Goal: Transaction & Acquisition: Purchase product/service

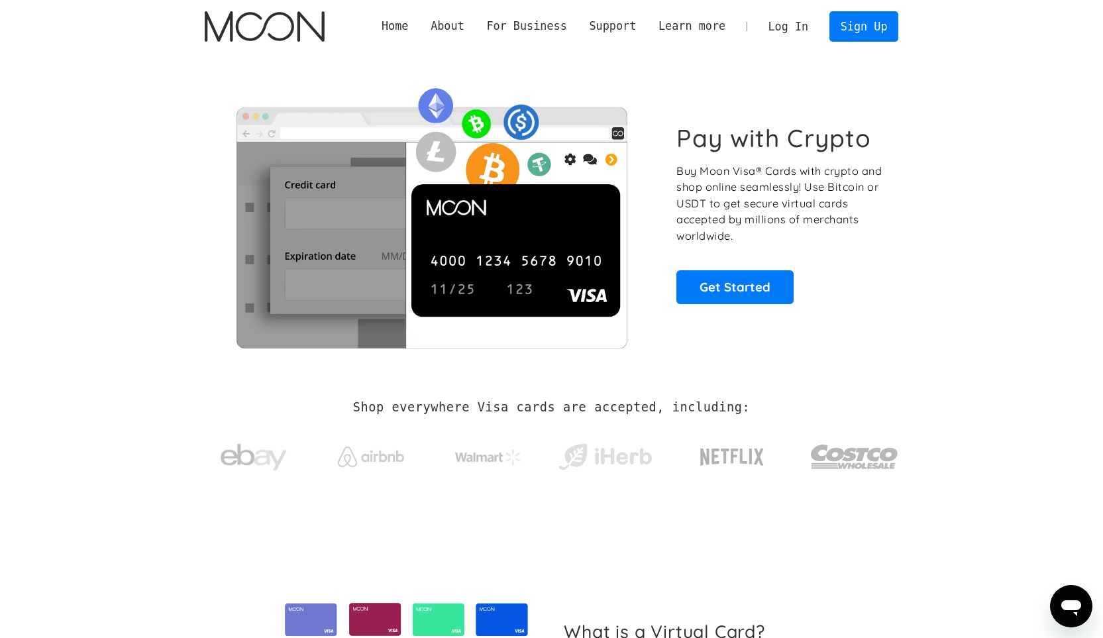
drag, startPoint x: 0, startPoint y: 0, endPoint x: 799, endPoint y: 29, distance: 799.7
click at [799, 30] on link "Log In" at bounding box center [788, 26] width 62 height 29
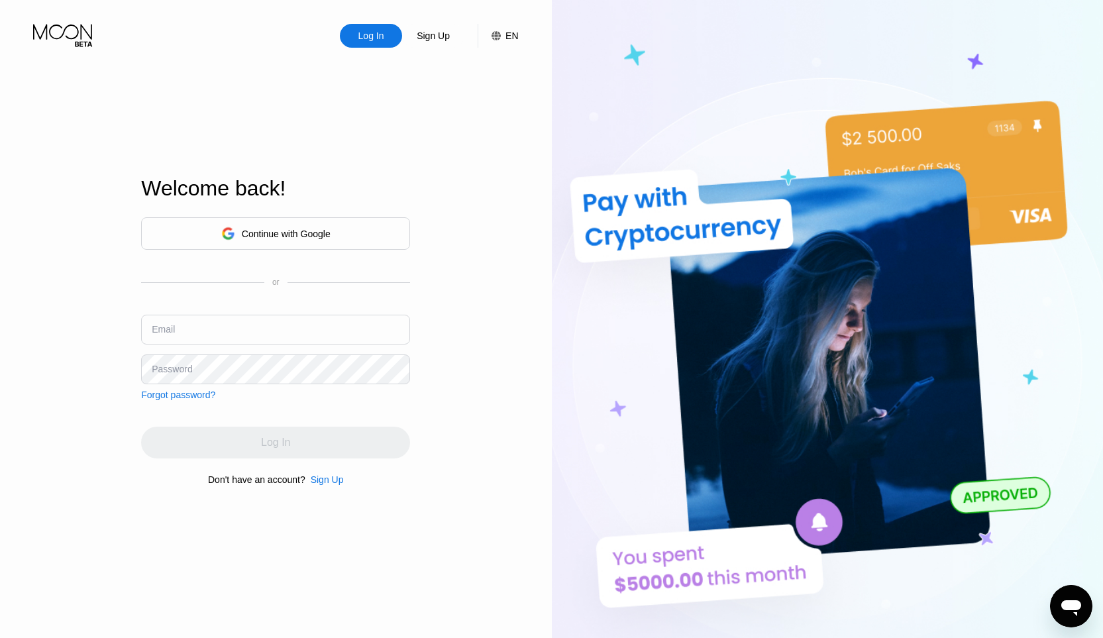
click at [459, 113] on div "Log In Sign Up EN Language English Save Welcome back! Continue with Google or E…" at bounding box center [276, 351] width 552 height 702
drag, startPoint x: 235, startPoint y: 326, endPoint x: 170, endPoint y: 326, distance: 64.3
click at [235, 326] on input "text" at bounding box center [275, 330] width 269 height 30
paste input "tim315600@gmail.com"
type input "tim315600@gmail.com"
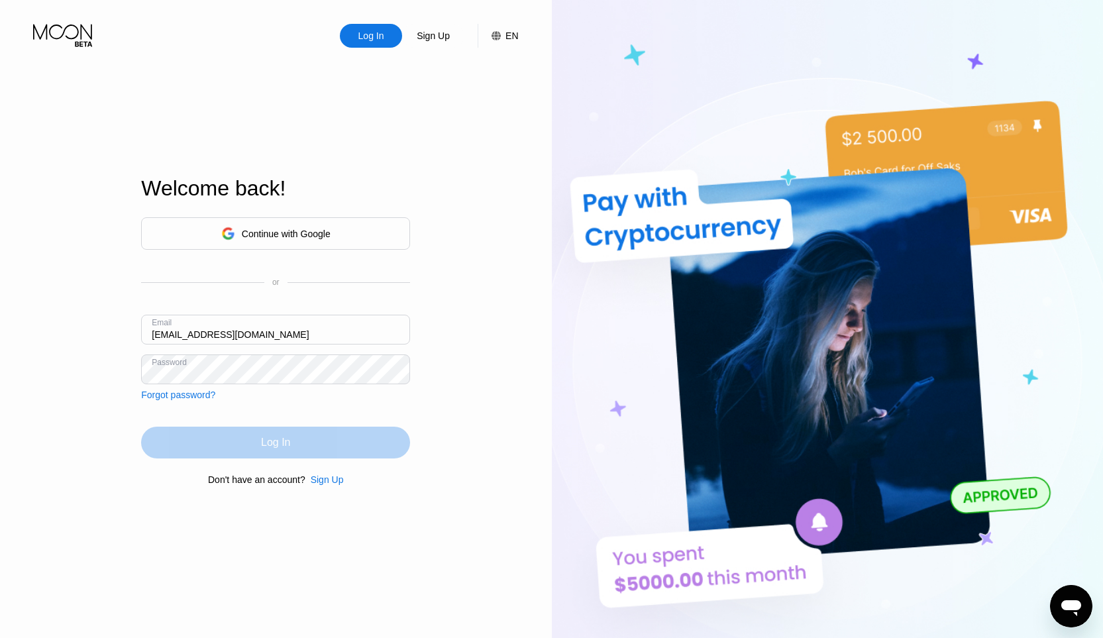
click at [252, 453] on div "Log In" at bounding box center [275, 443] width 269 height 32
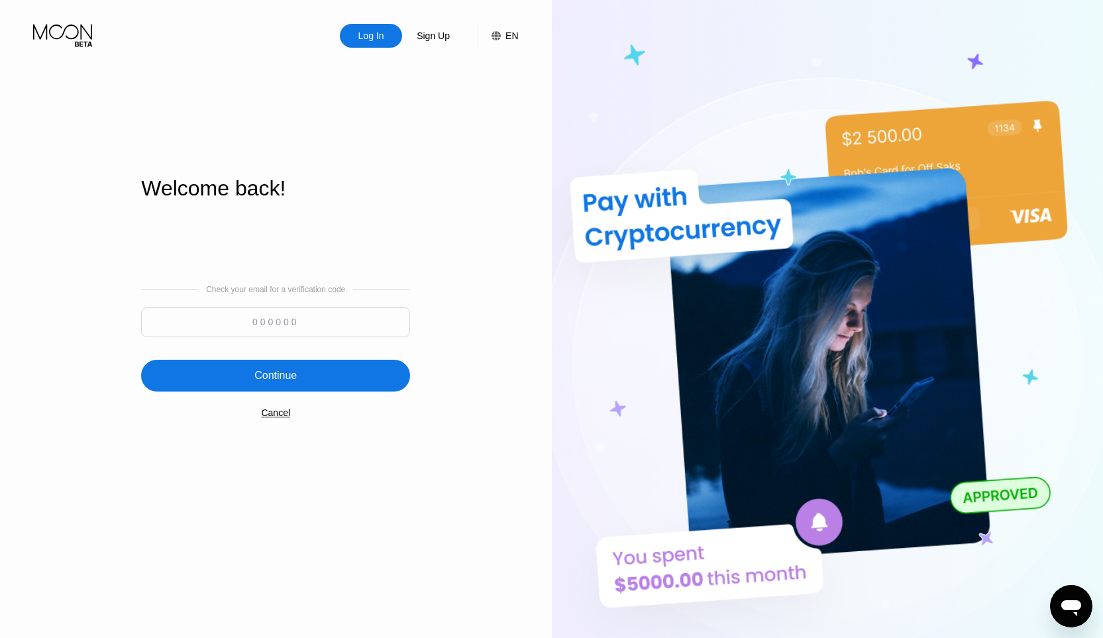
click at [276, 418] on div "Cancel" at bounding box center [275, 413] width 29 height 11
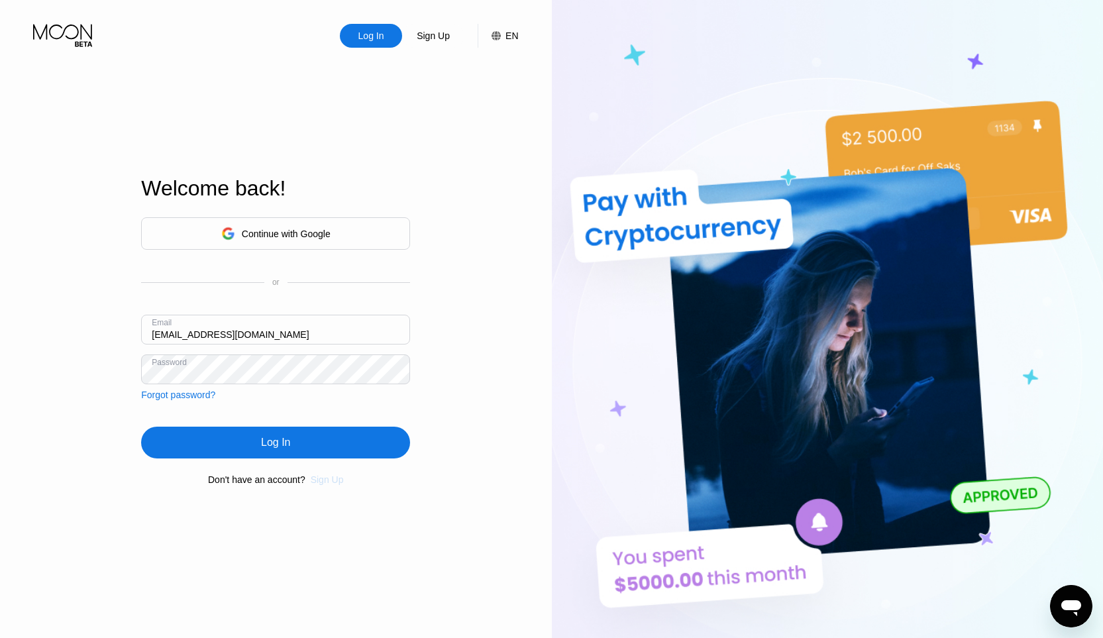
click at [327, 485] on div "Sign Up" at bounding box center [327, 479] width 33 height 11
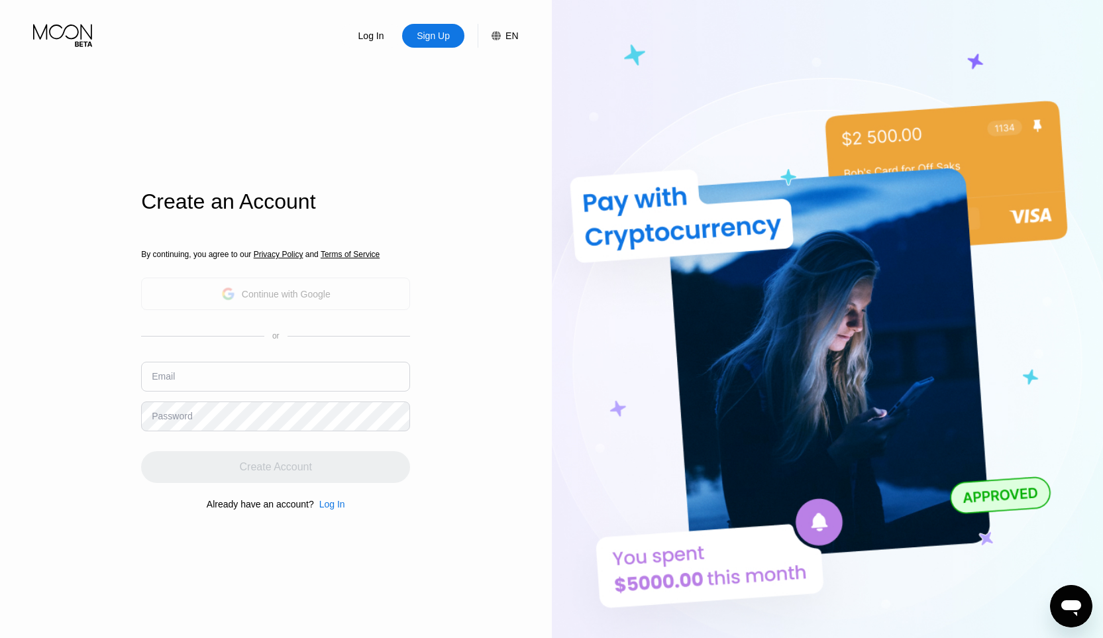
click at [305, 289] on div "Continue with Google" at bounding box center [286, 294] width 89 height 11
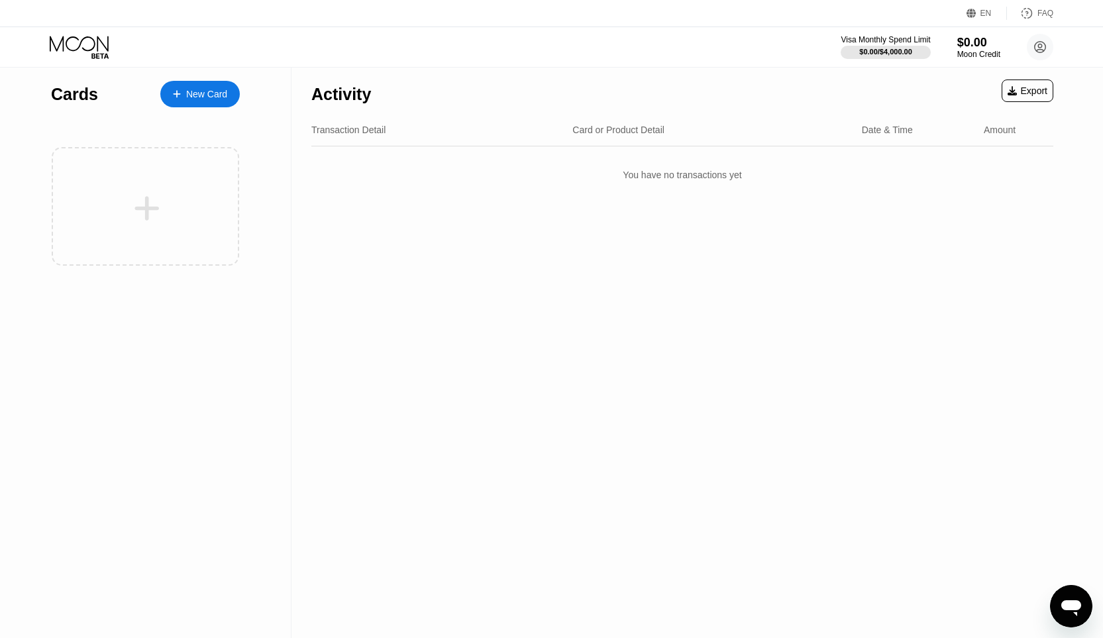
click at [192, 98] on div "New Card" at bounding box center [206, 94] width 41 height 11
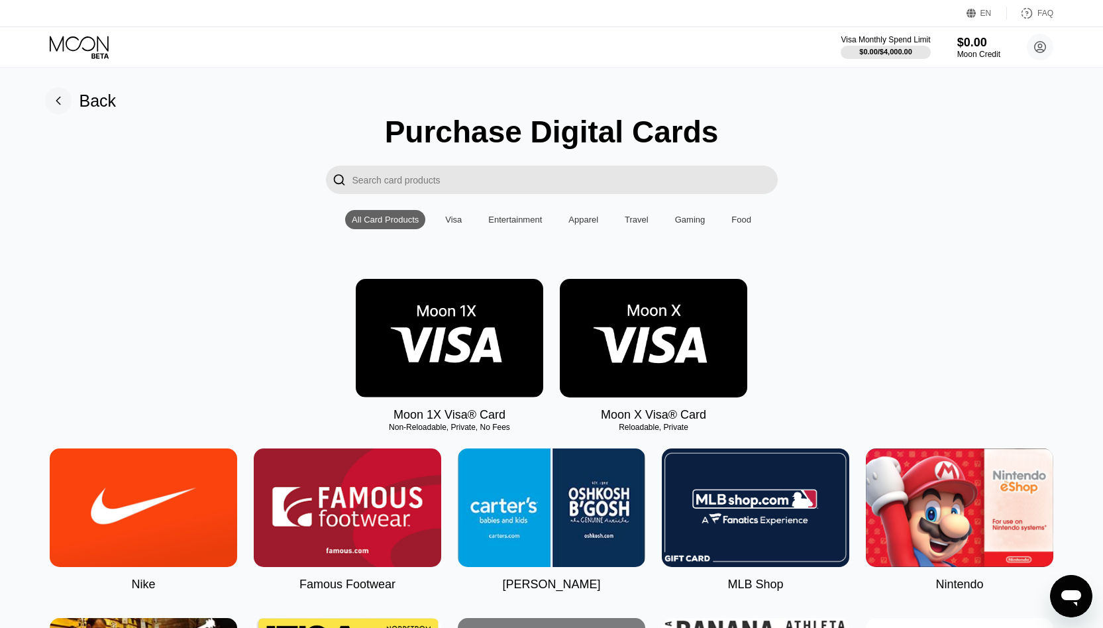
click at [628, 330] on img at bounding box center [654, 338] width 188 height 119
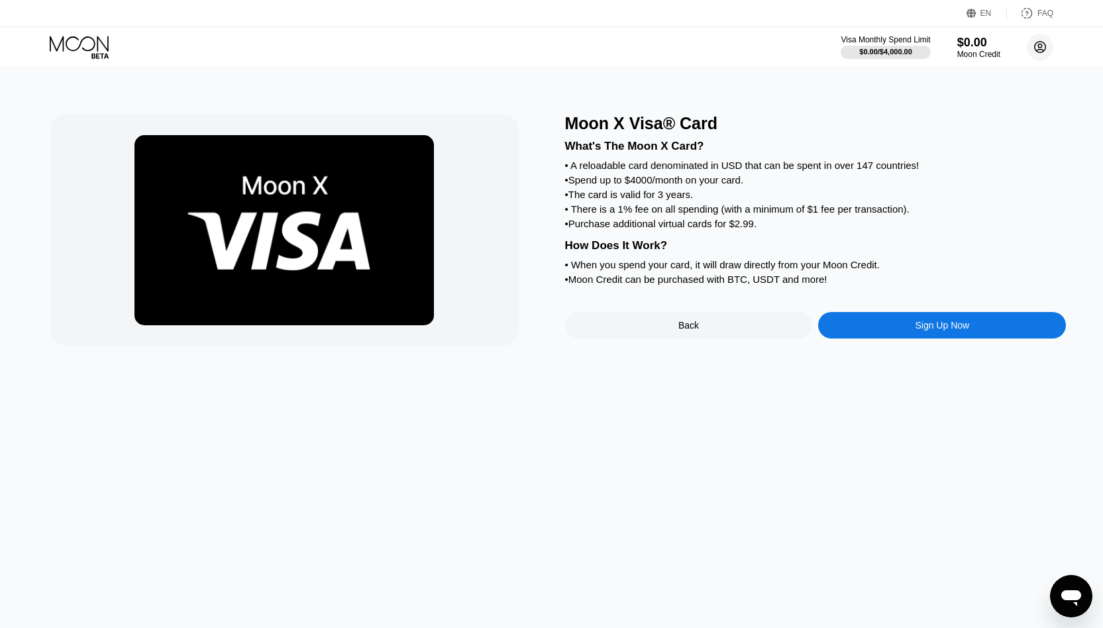
click at [1039, 44] on icon at bounding box center [1040, 47] width 7 height 7
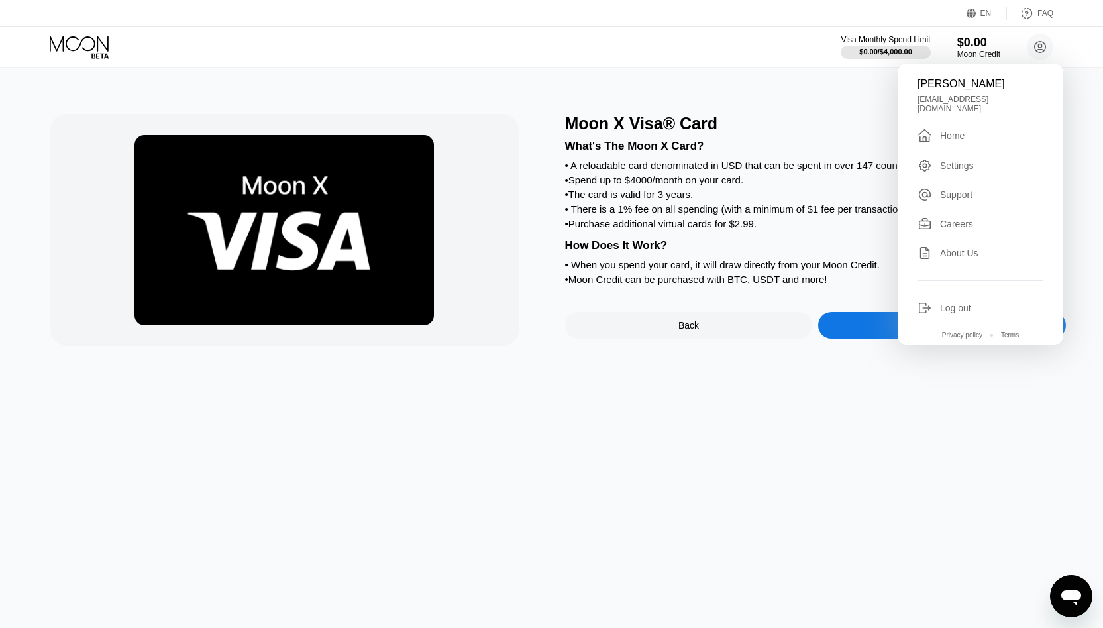
click at [967, 137] on div " Home" at bounding box center [981, 136] width 126 height 16
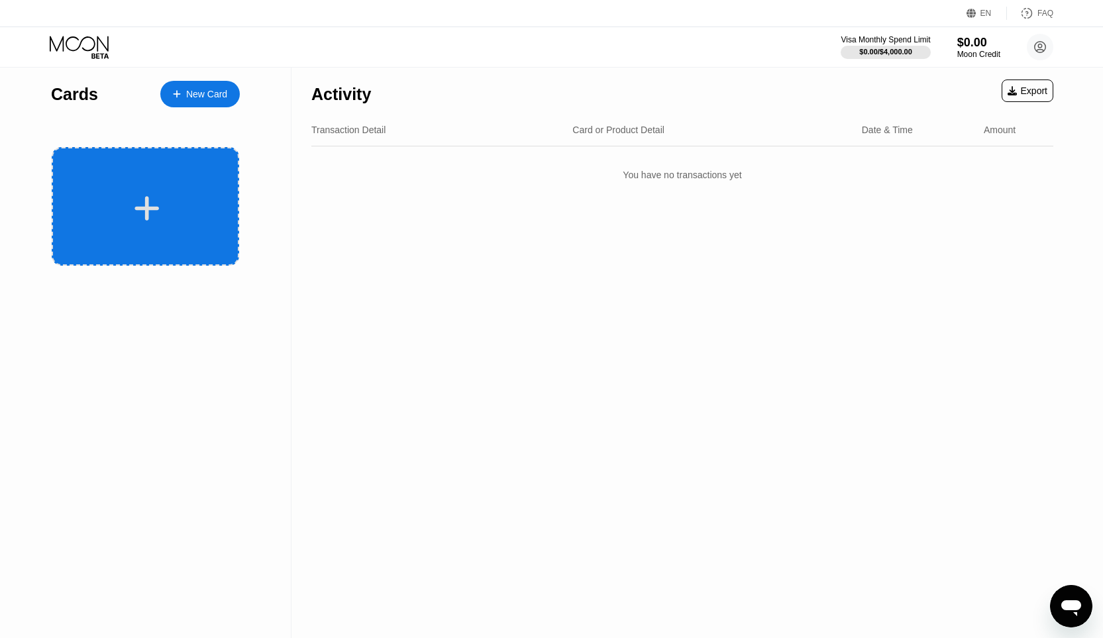
click at [201, 180] on div at bounding box center [146, 206] width 188 height 119
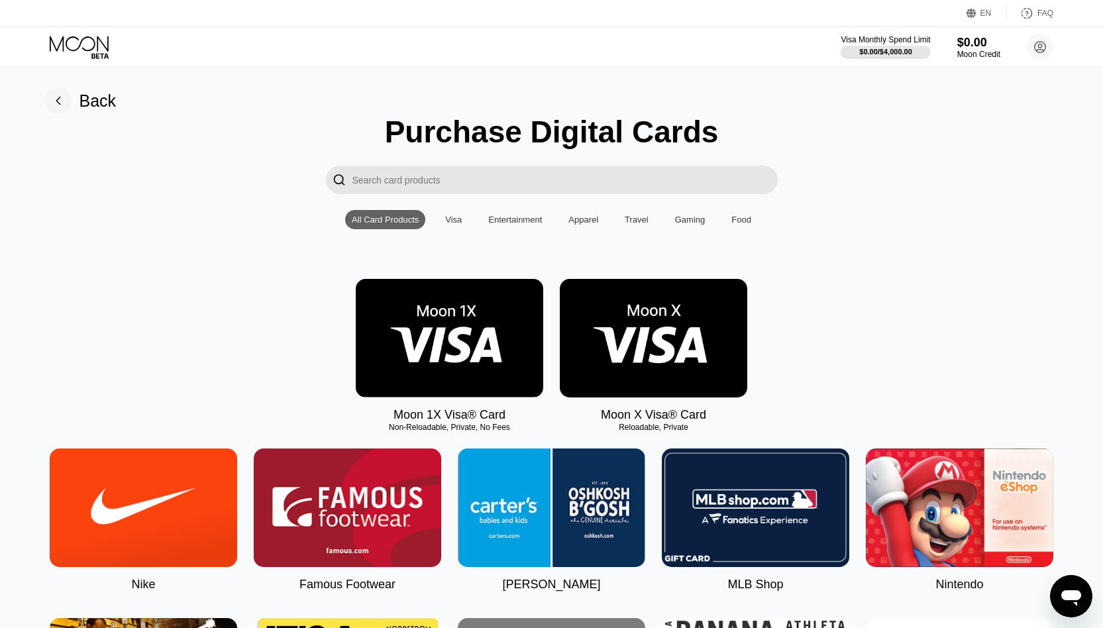
click at [455, 225] on div "Visa" at bounding box center [453, 220] width 17 height 10
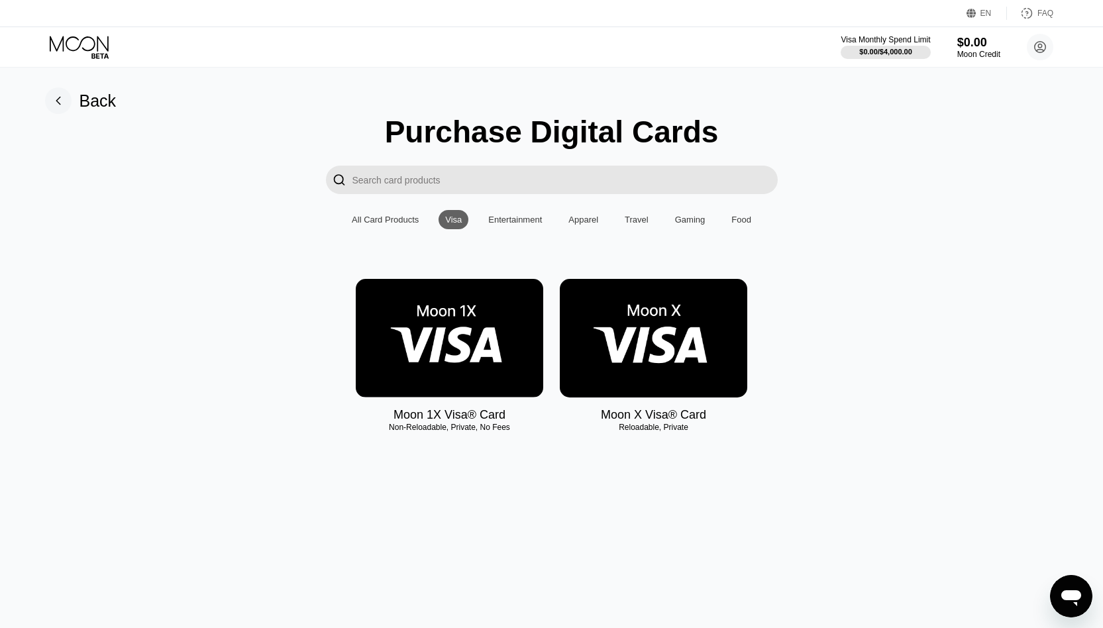
click at [509, 218] on div "Entertainment" at bounding box center [515, 219] width 67 height 19
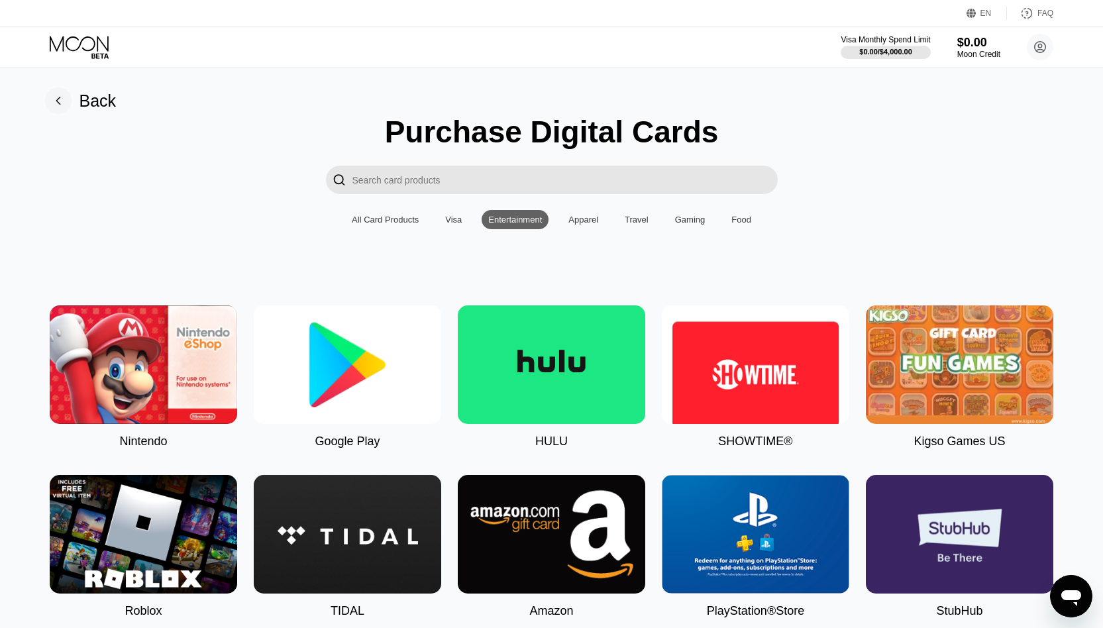
click at [590, 225] on div "Apparel" at bounding box center [584, 220] width 30 height 10
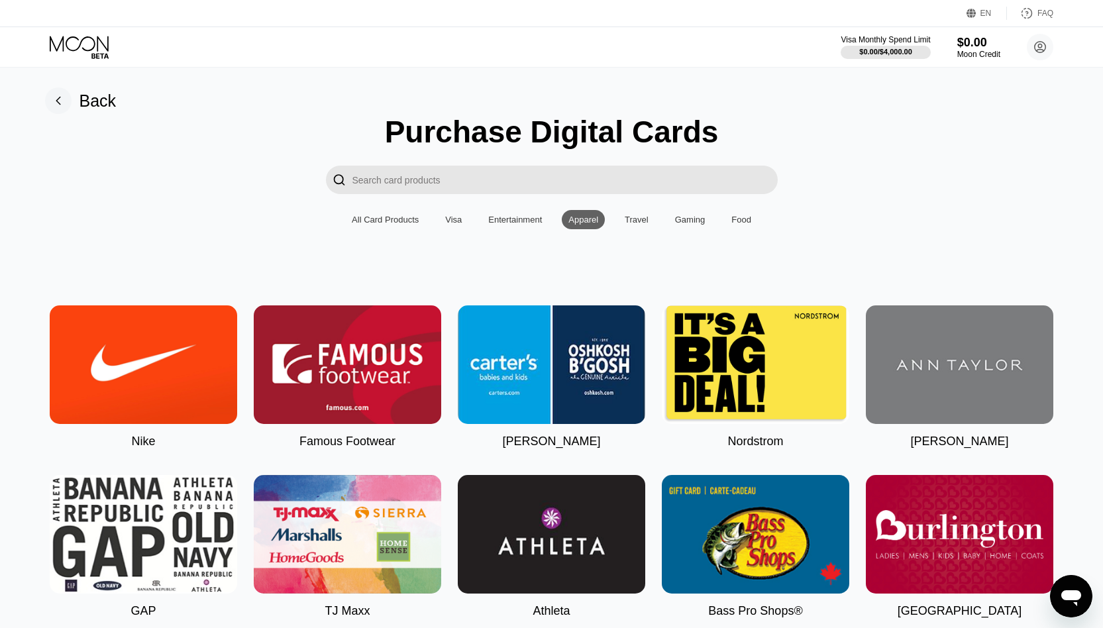
click at [643, 225] on div "Travel" at bounding box center [637, 220] width 24 height 10
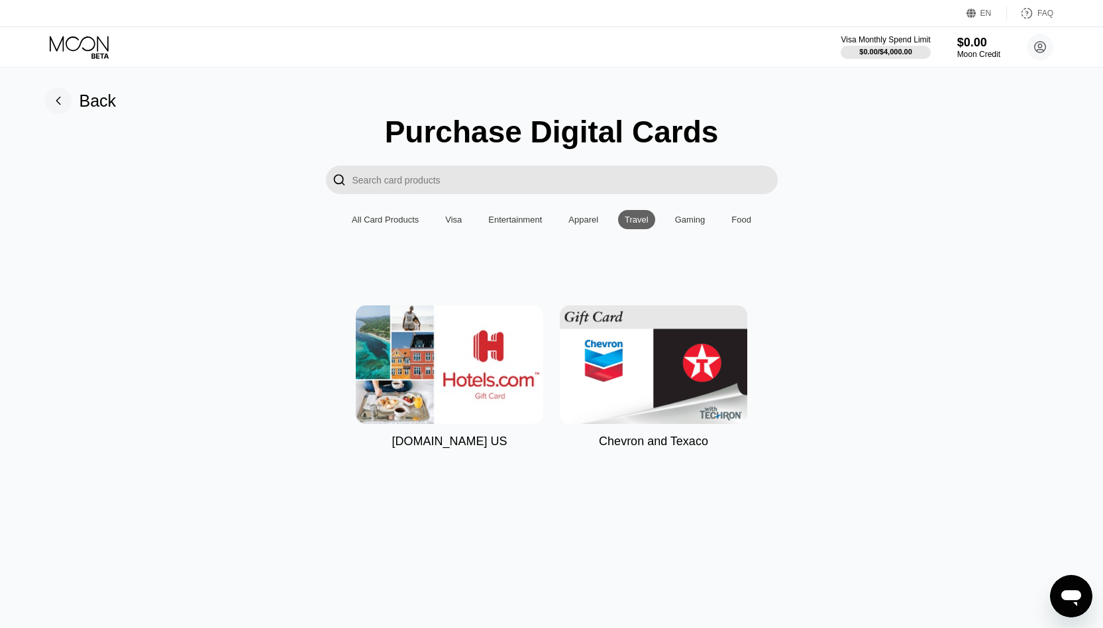
click at [687, 225] on div "Gaming" at bounding box center [690, 220] width 30 height 10
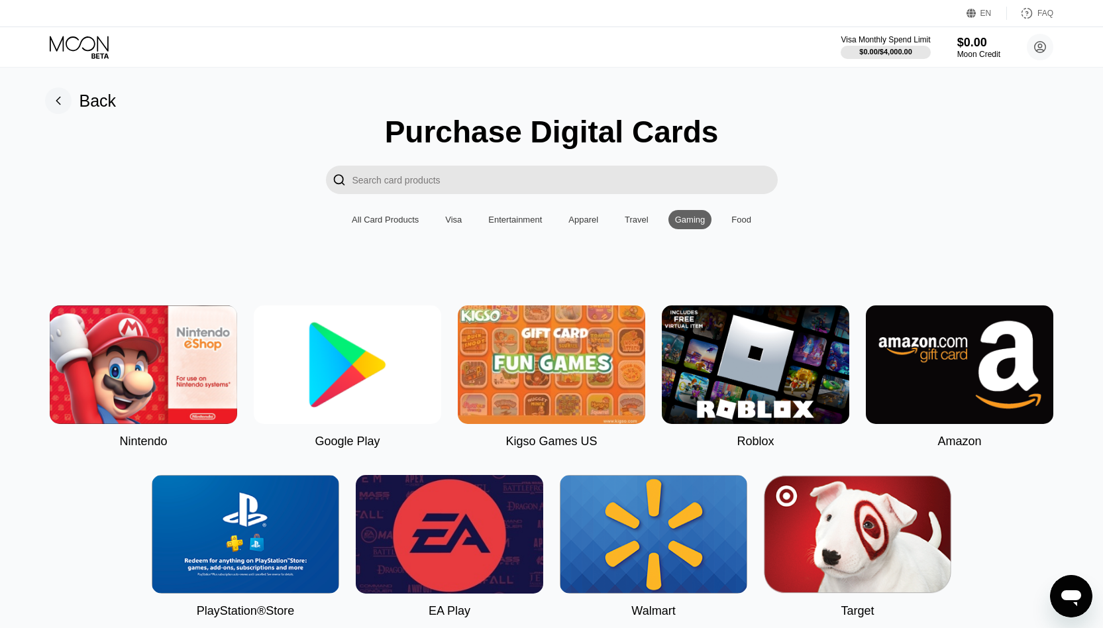
click at [749, 223] on div "Food" at bounding box center [742, 220] width 20 height 10
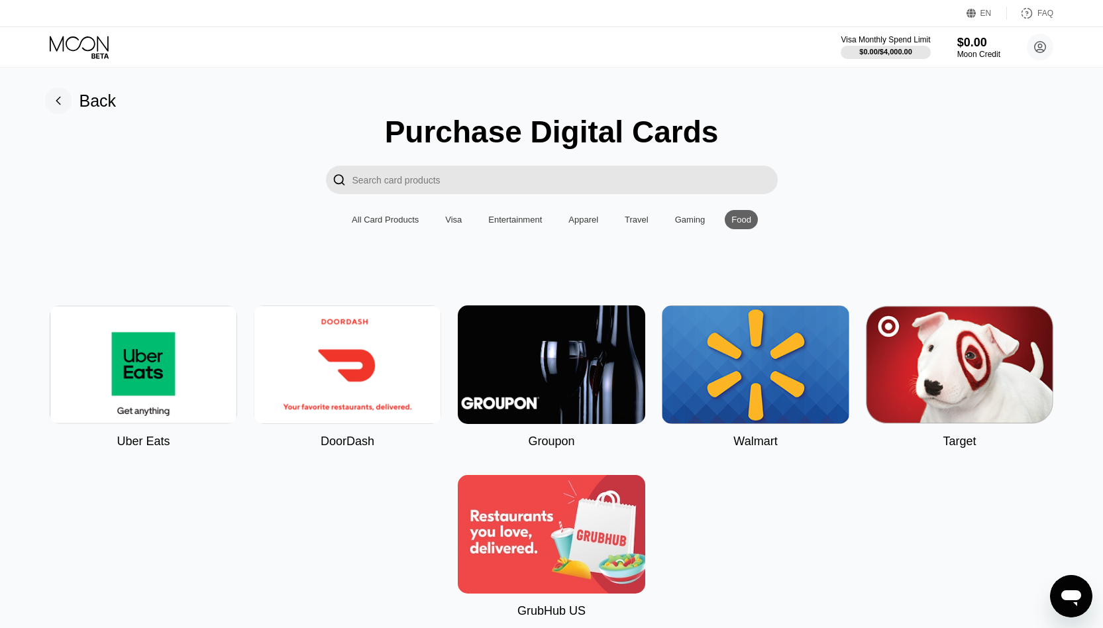
click at [458, 225] on div "Visa" at bounding box center [453, 220] width 17 height 10
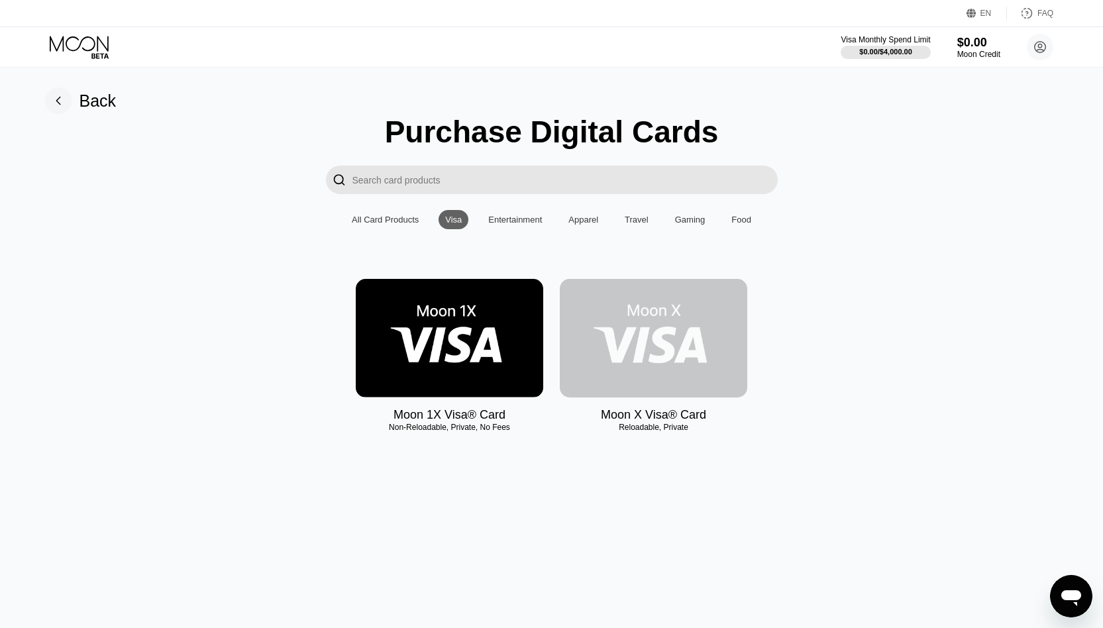
click at [604, 325] on img at bounding box center [654, 338] width 188 height 119
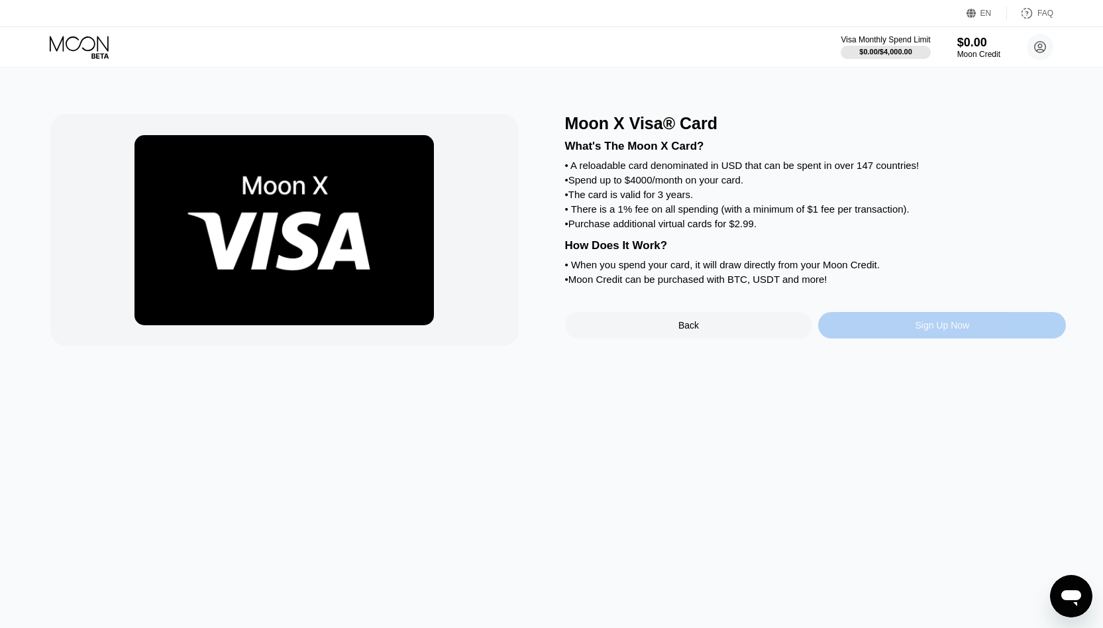
click at [977, 339] on div "Sign Up Now" at bounding box center [942, 325] width 248 height 27
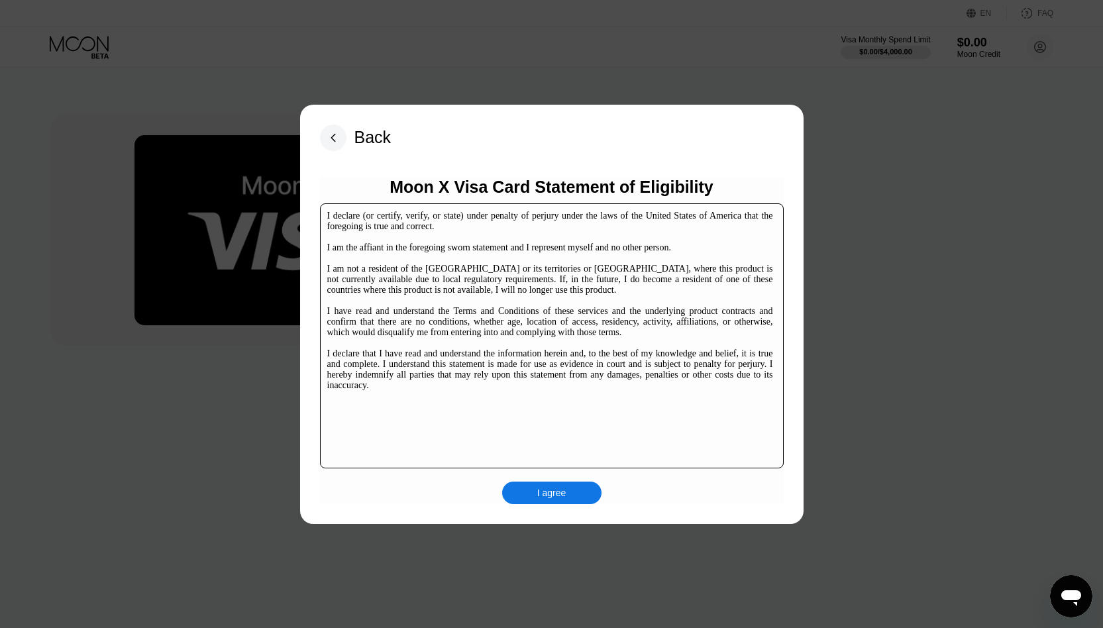
click at [572, 495] on div "I agree" at bounding box center [551, 493] width 99 height 23
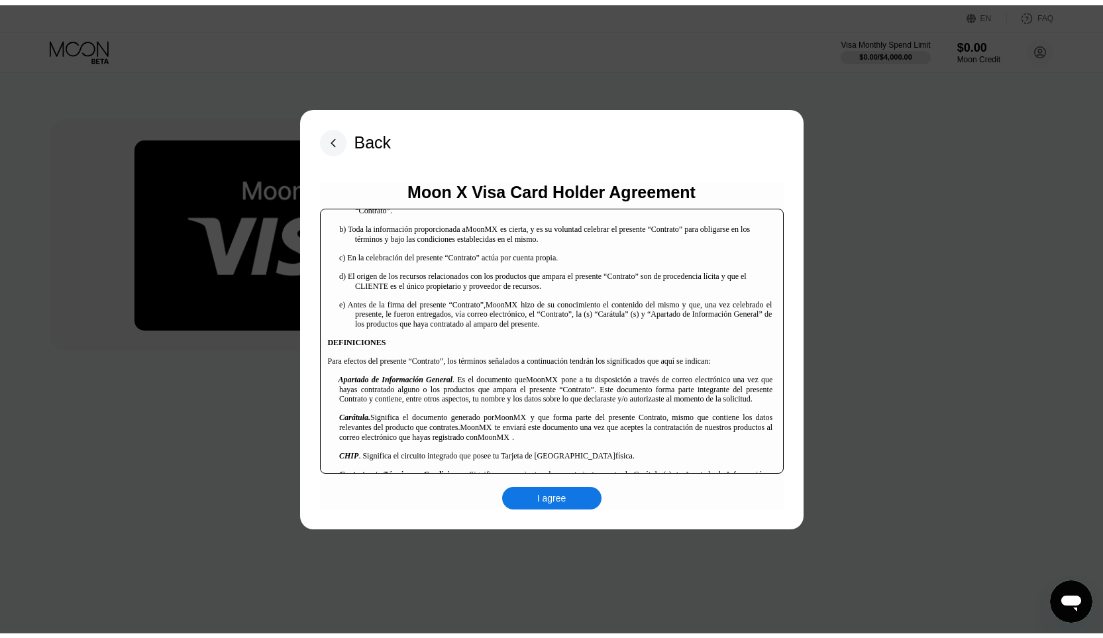
scroll to position [464, 0]
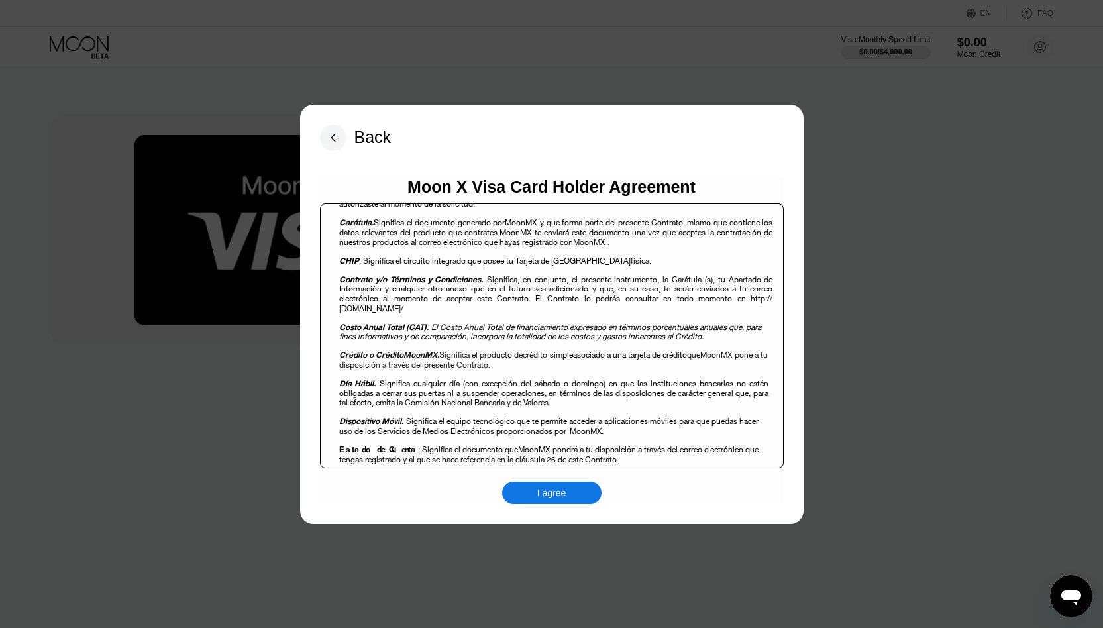
click at [565, 481] on div "Moon X Visa Card Holder Agreement Contrato Múltiple de Productos de Crédito y S…" at bounding box center [552, 341] width 464 height 327
click at [567, 492] on div "I agree" at bounding box center [551, 493] width 99 height 23
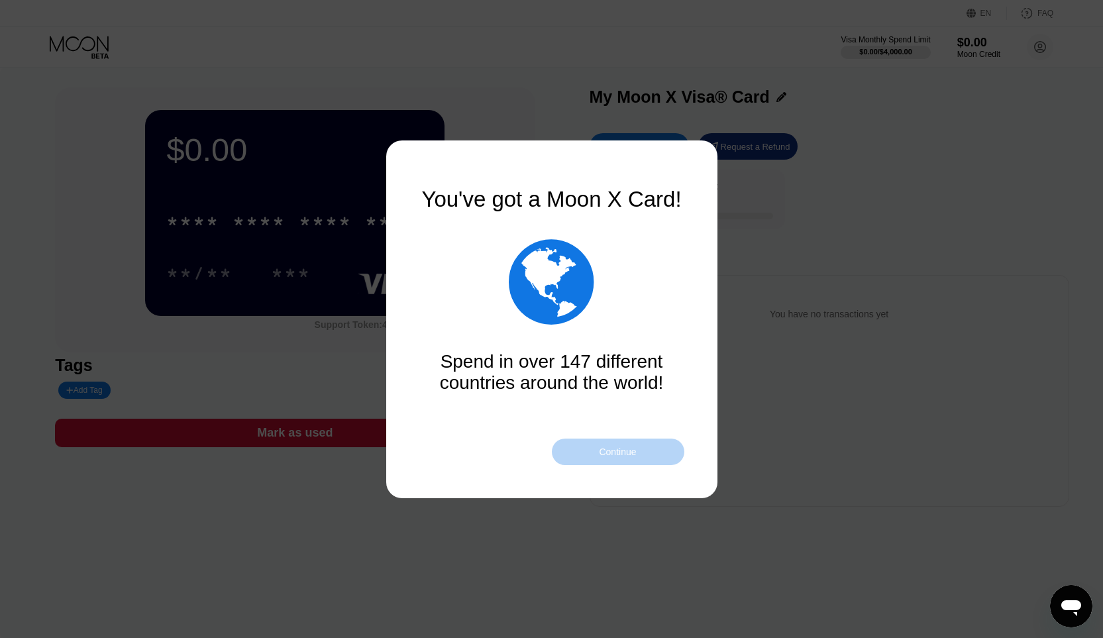
click at [619, 456] on div "Continue" at bounding box center [617, 452] width 37 height 11
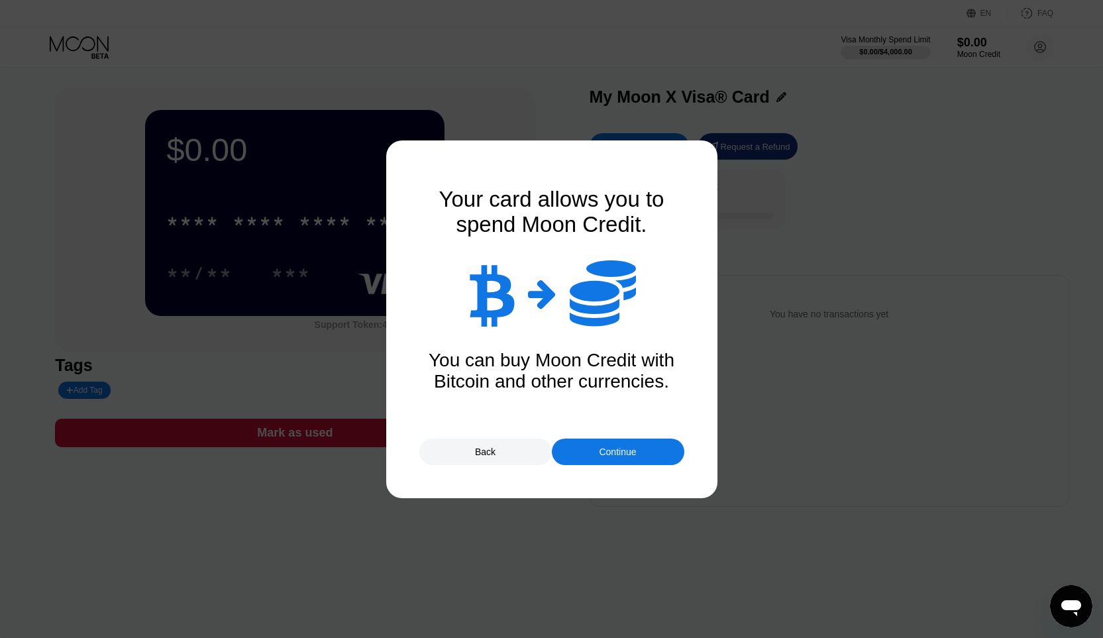
click at [619, 456] on div "Continue" at bounding box center [617, 452] width 37 height 11
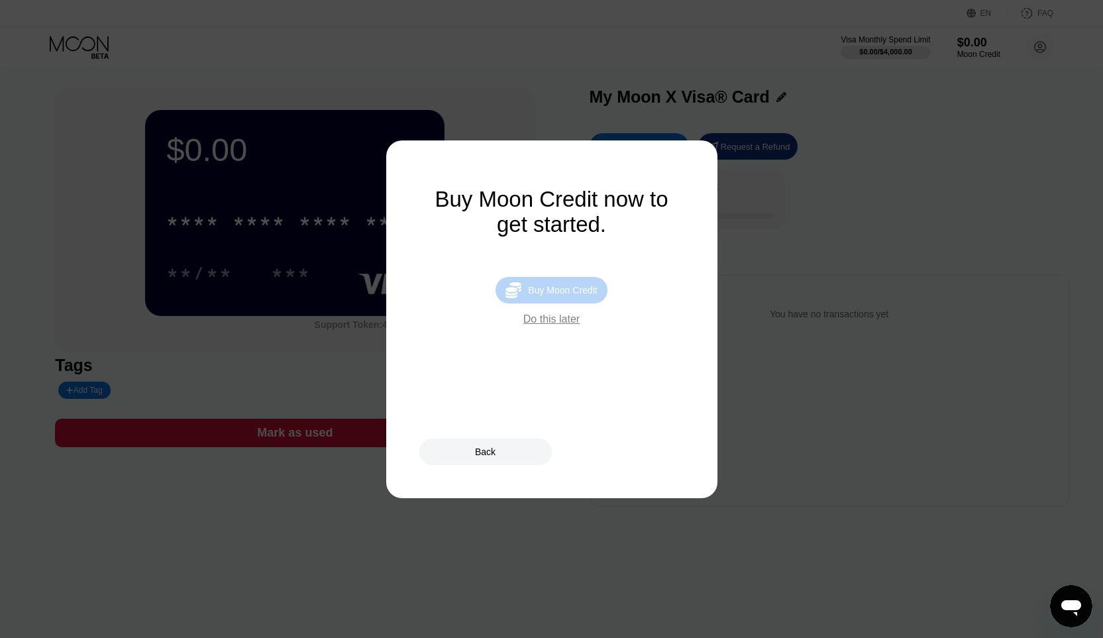
click at [565, 296] on div "Buy Moon Credit" at bounding box center [562, 290] width 69 height 11
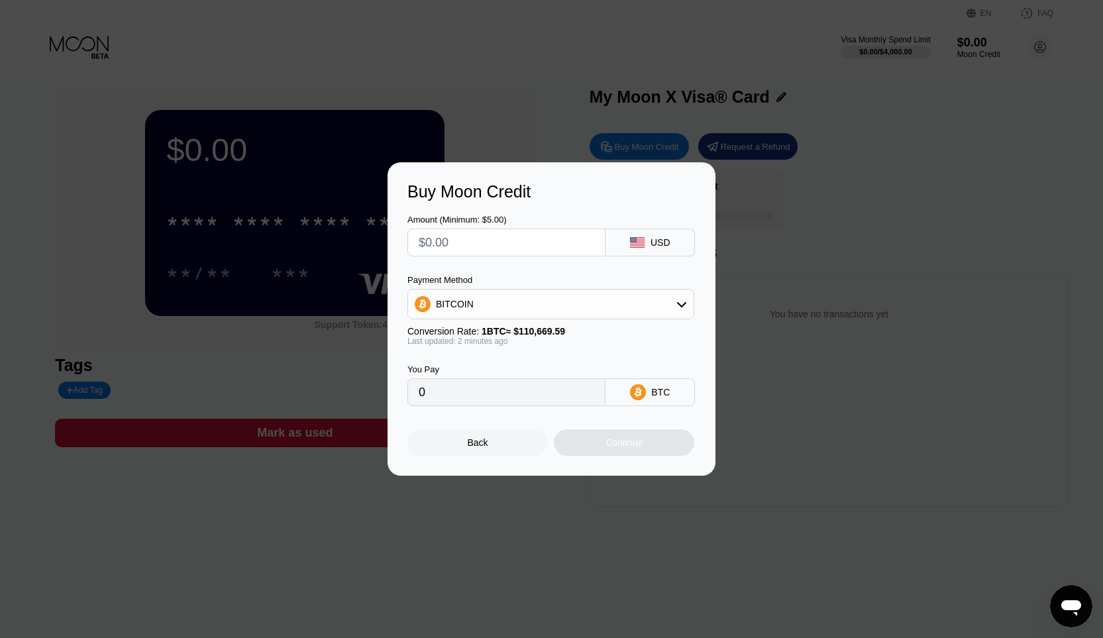
click at [487, 253] on input "text" at bounding box center [507, 242] width 176 height 27
type input "$5"
type input "0.00004518"
type input "$5"
click at [524, 298] on div "BITCOIN" at bounding box center [551, 304] width 286 height 27
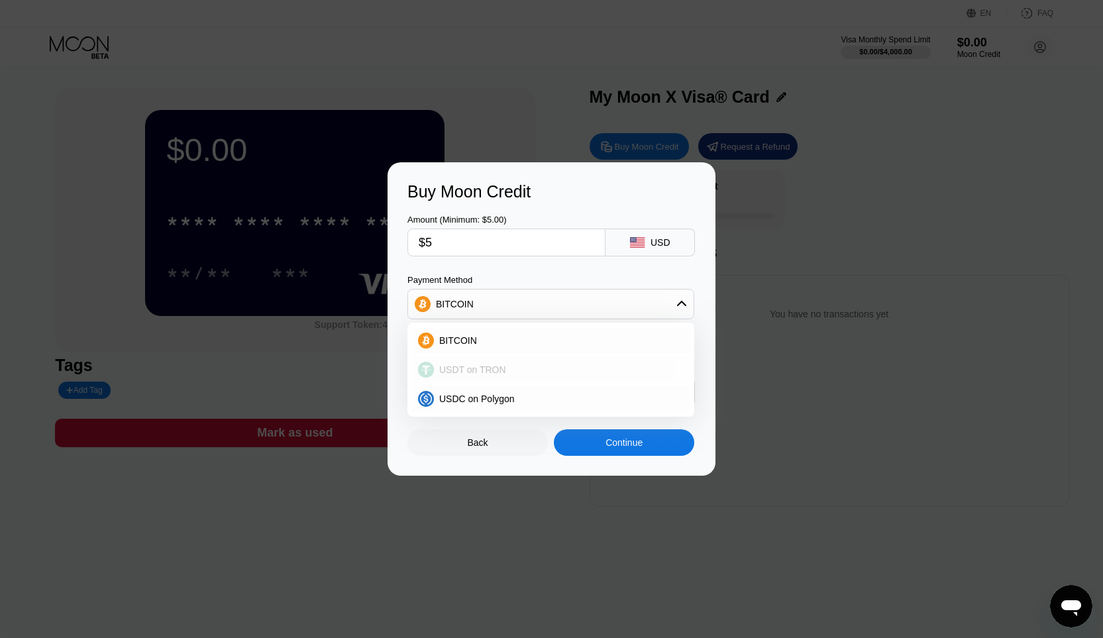
click at [515, 372] on div "USDT on TRON" at bounding box center [559, 369] width 250 height 11
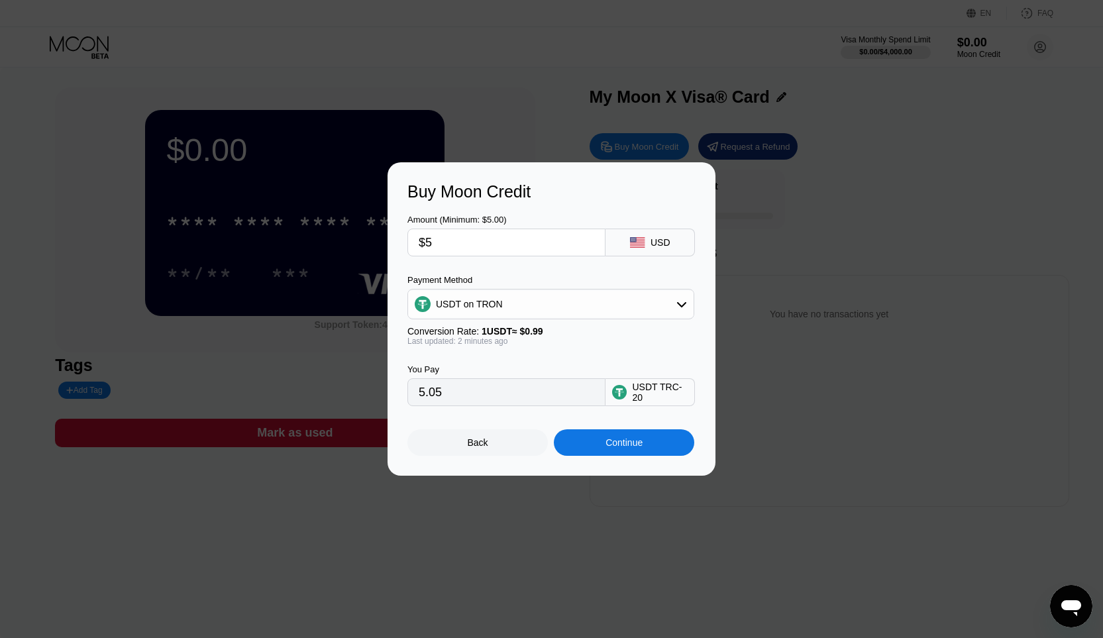
click at [532, 306] on div "USDT on TRON" at bounding box center [551, 304] width 286 height 27
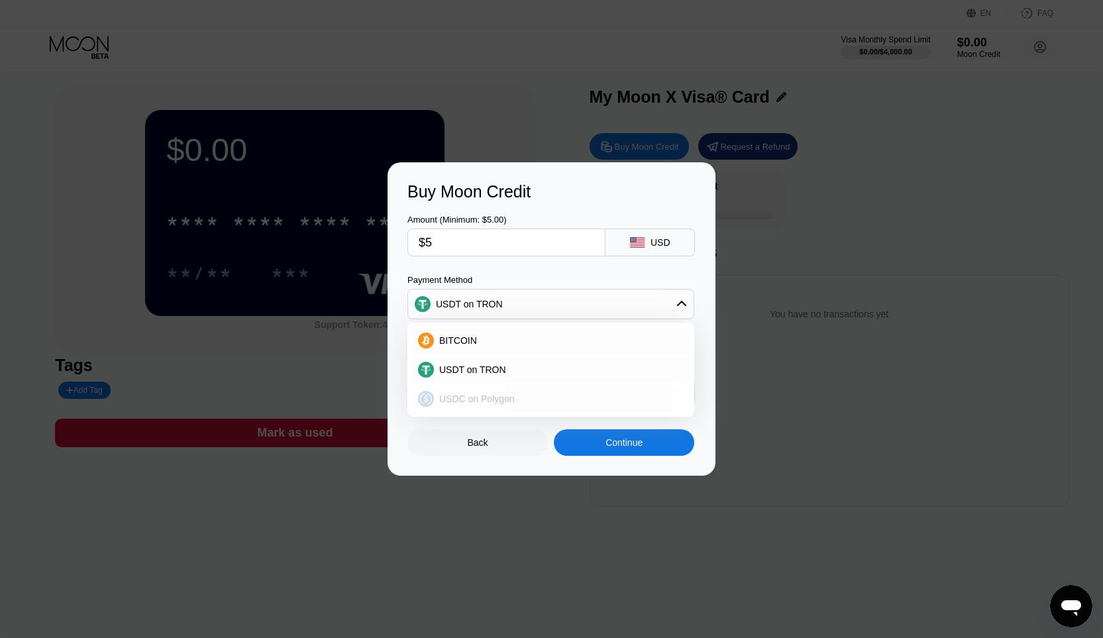
click at [502, 402] on span "USDC on Polygon" at bounding box center [477, 399] width 76 height 11
type input "5.00000000"
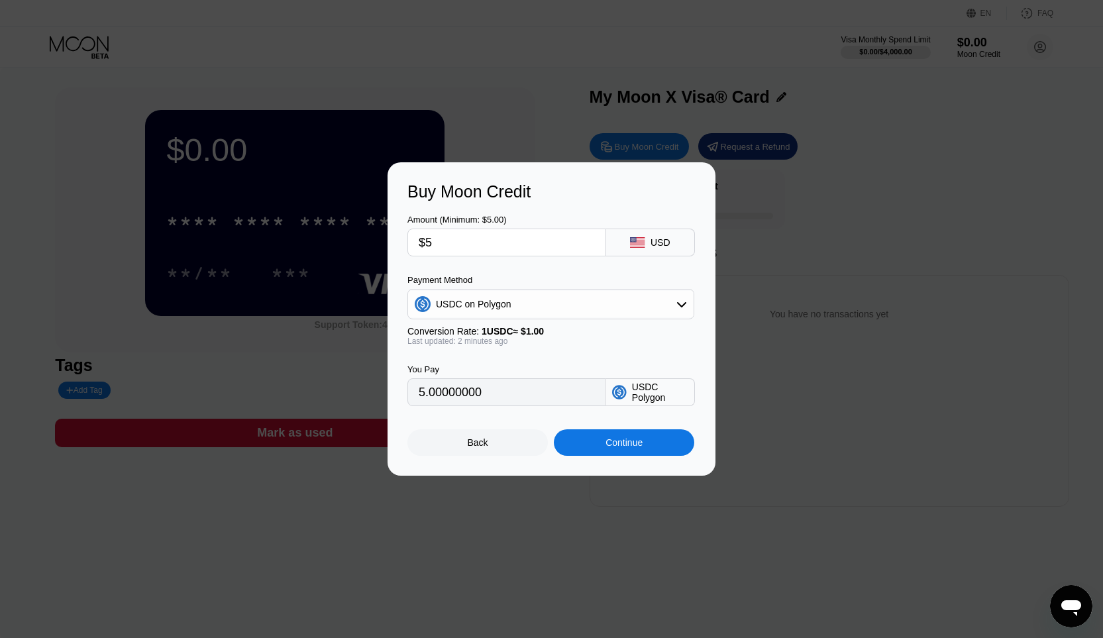
click at [529, 305] on div "USDC on Polygon" at bounding box center [551, 304] width 286 height 27
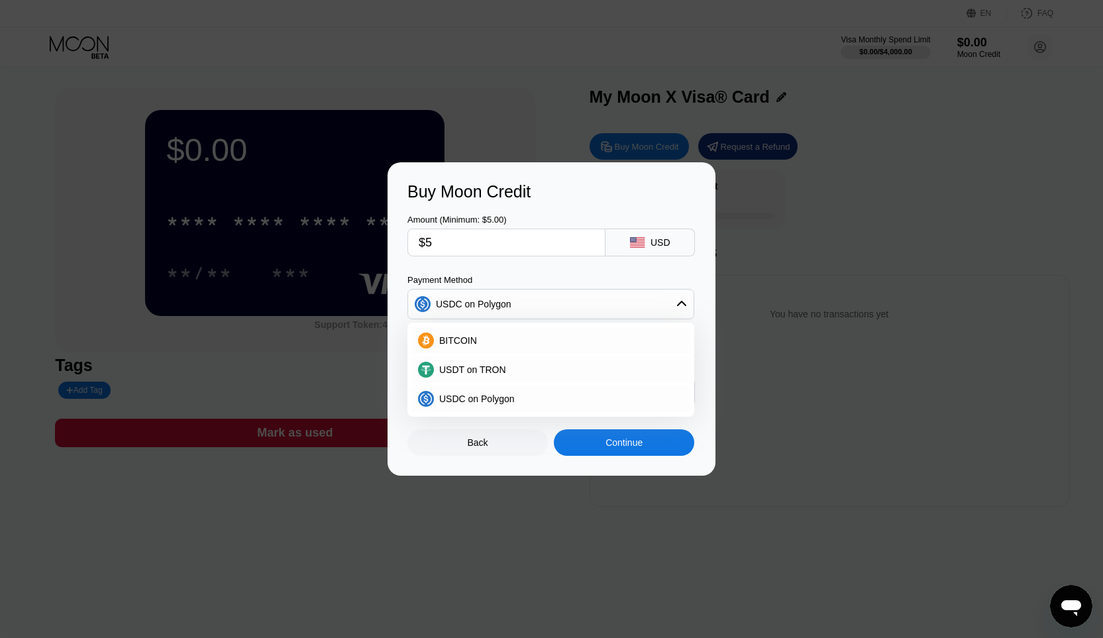
click at [529, 294] on div "USDC on Polygon" at bounding box center [551, 304] width 286 height 27
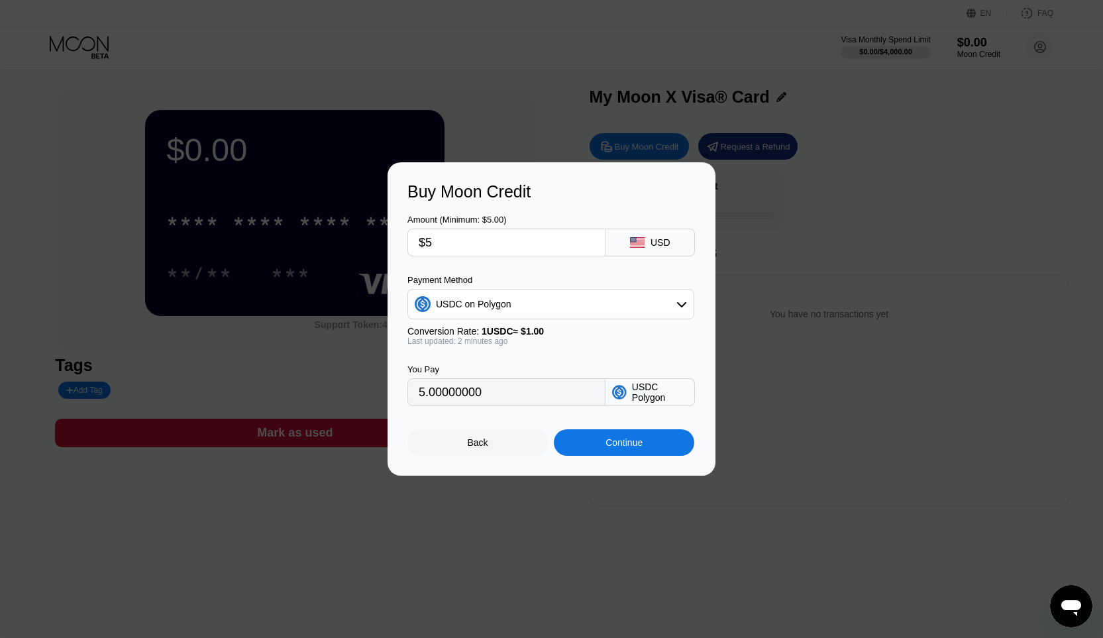
click at [509, 252] on input "$5" at bounding box center [507, 242] width 176 height 27
type input "$55"
type input "55.00000000"
type input "$55"
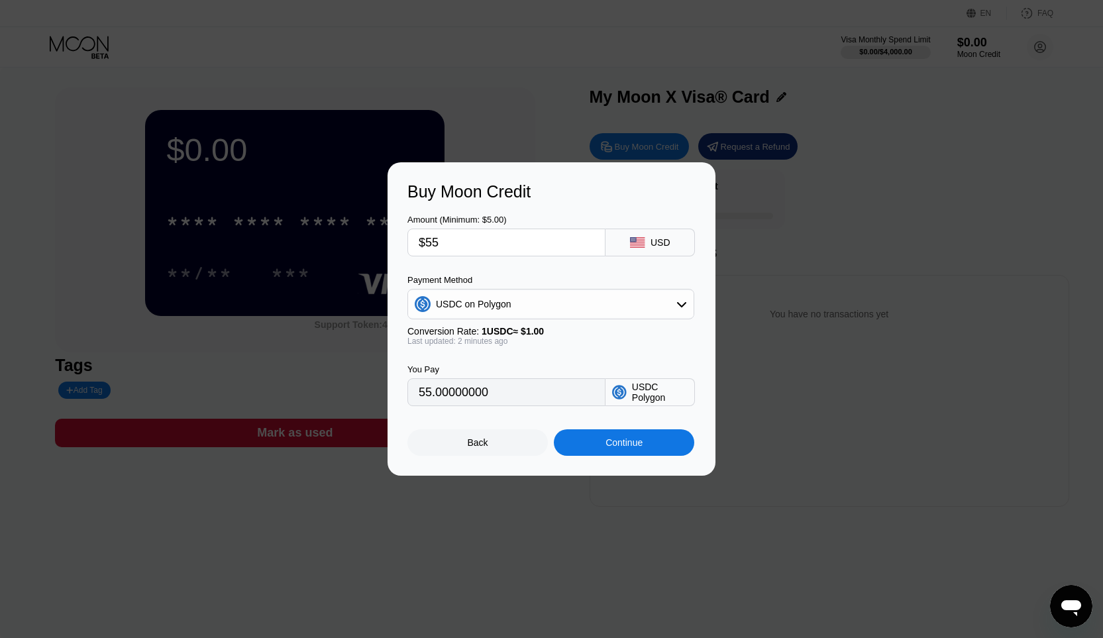
click at [500, 299] on div "USDC on Polygon" at bounding box center [474, 304] width 76 height 11
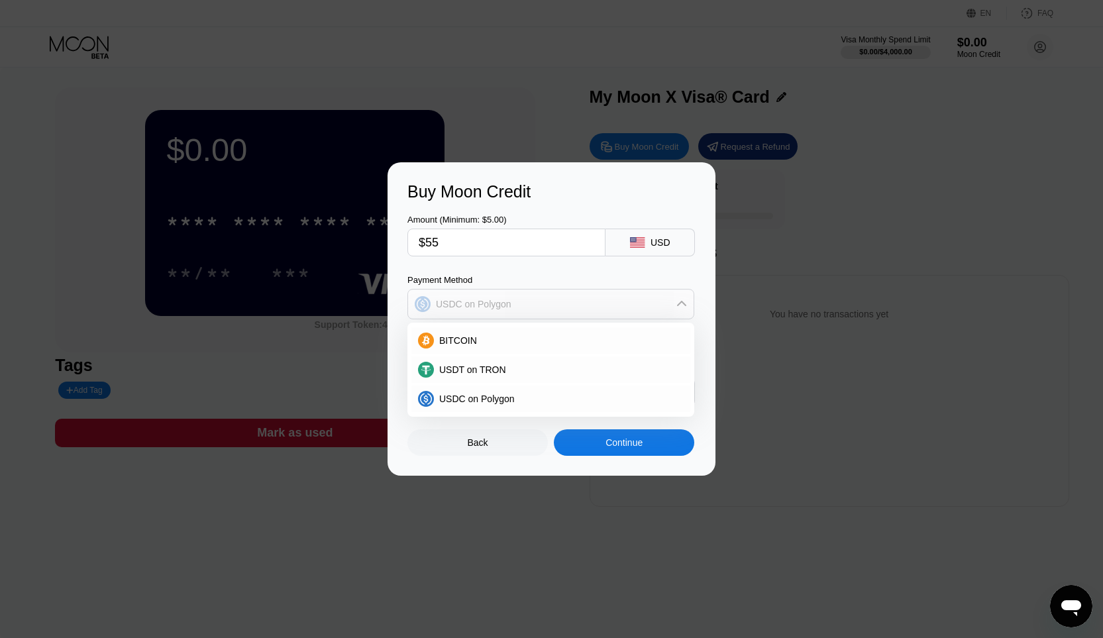
click at [528, 302] on div "USDC on Polygon" at bounding box center [551, 304] width 286 height 27
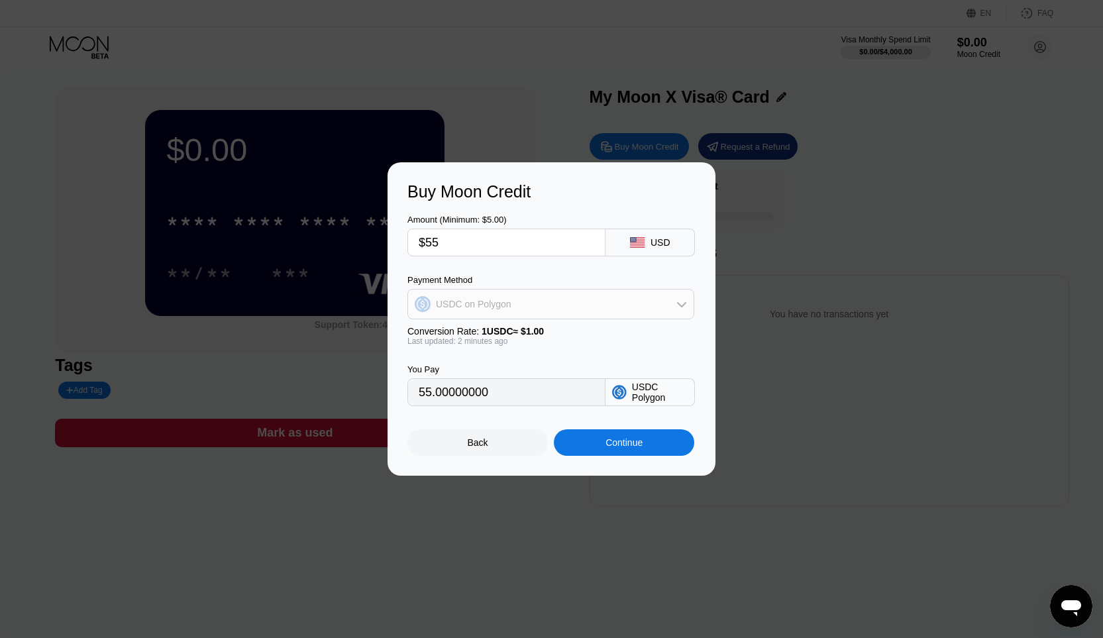
click at [528, 302] on div "USDC on Polygon" at bounding box center [551, 304] width 286 height 27
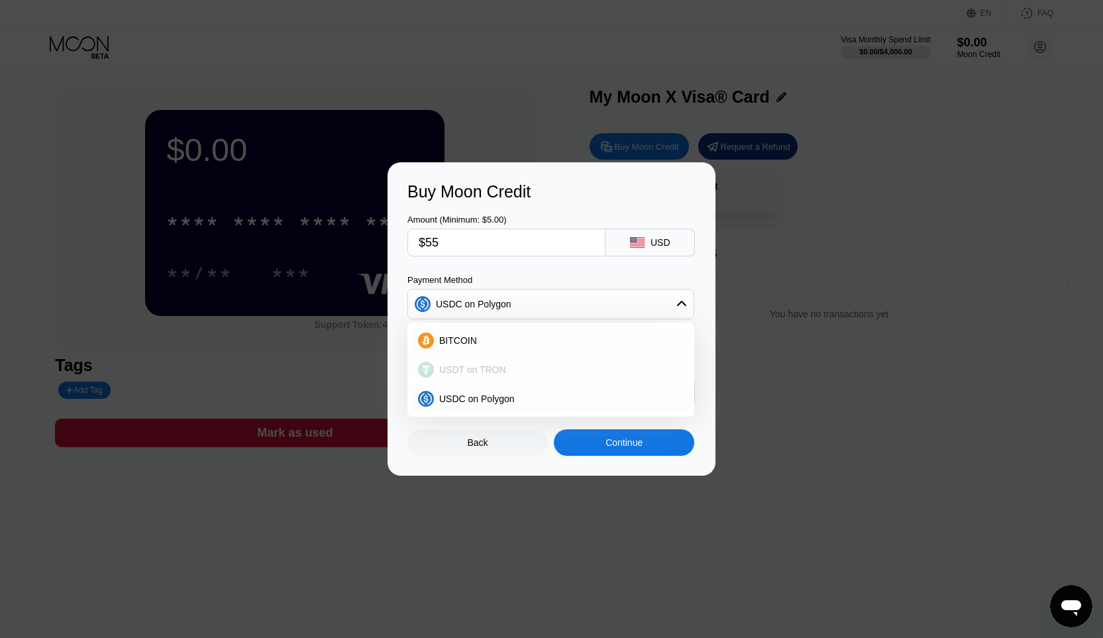
drag, startPoint x: 508, startPoint y: 368, endPoint x: 508, endPoint y: 357, distance: 11.3
click at [508, 368] on div "USDT on TRON" at bounding box center [559, 369] width 250 height 11
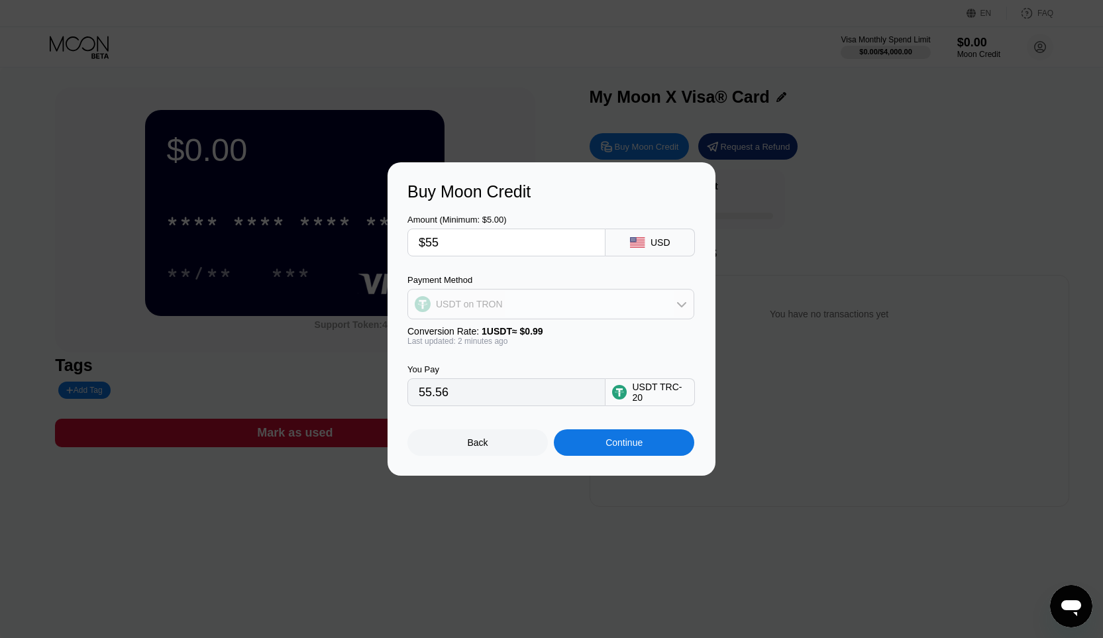
click at [512, 311] on div "USDT on TRON" at bounding box center [551, 304] width 286 height 27
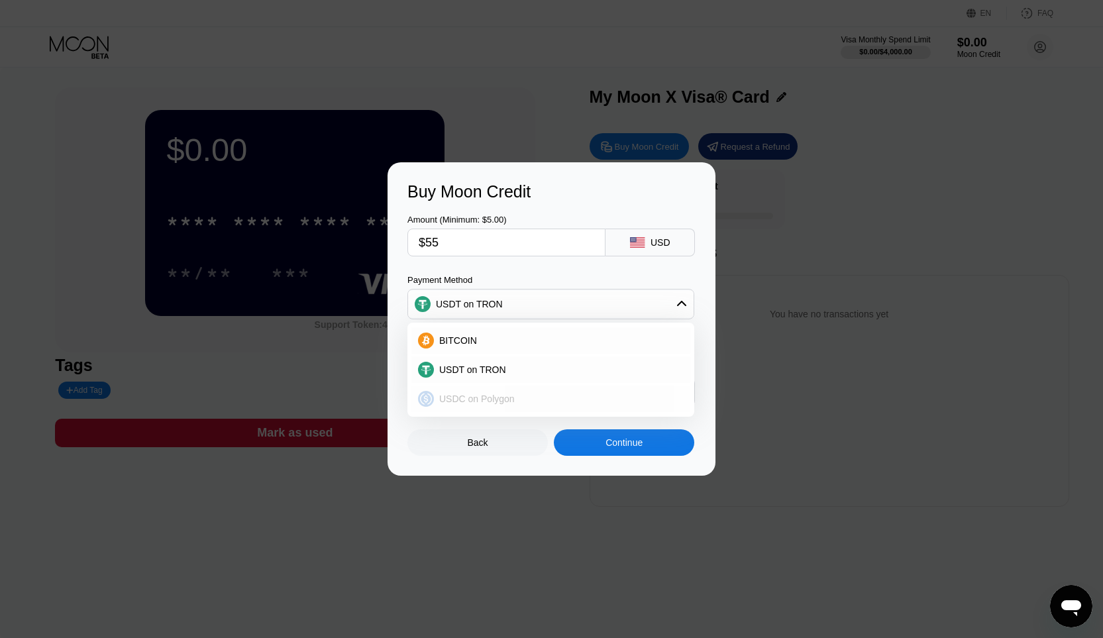
click at [502, 394] on span "USDC on Polygon" at bounding box center [477, 399] width 76 height 11
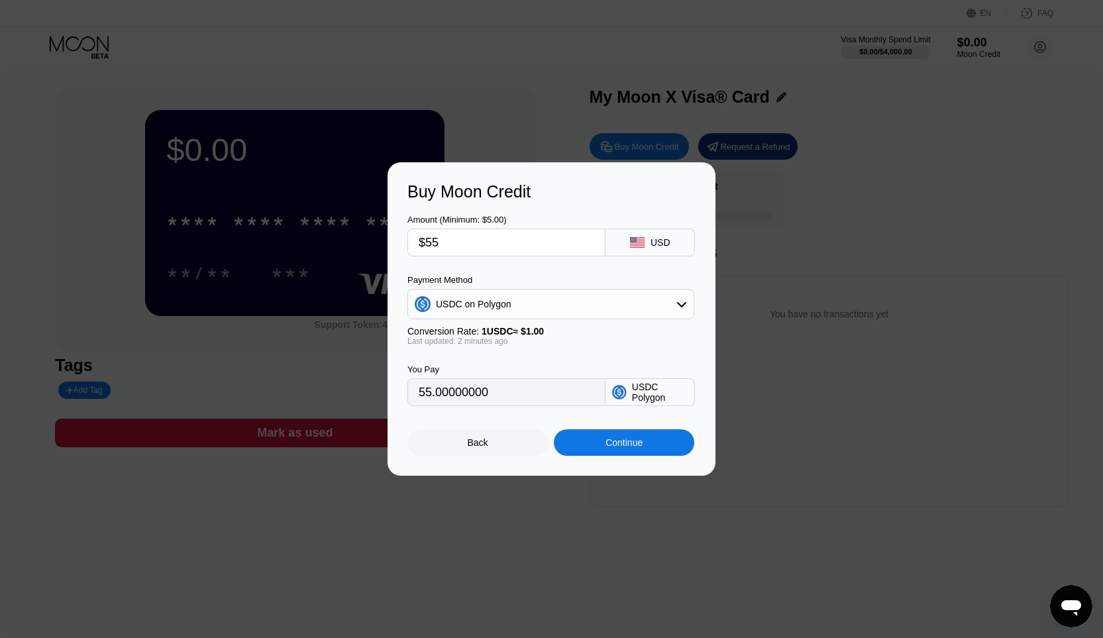
click at [503, 311] on div "USDC on Polygon" at bounding box center [551, 304] width 286 height 27
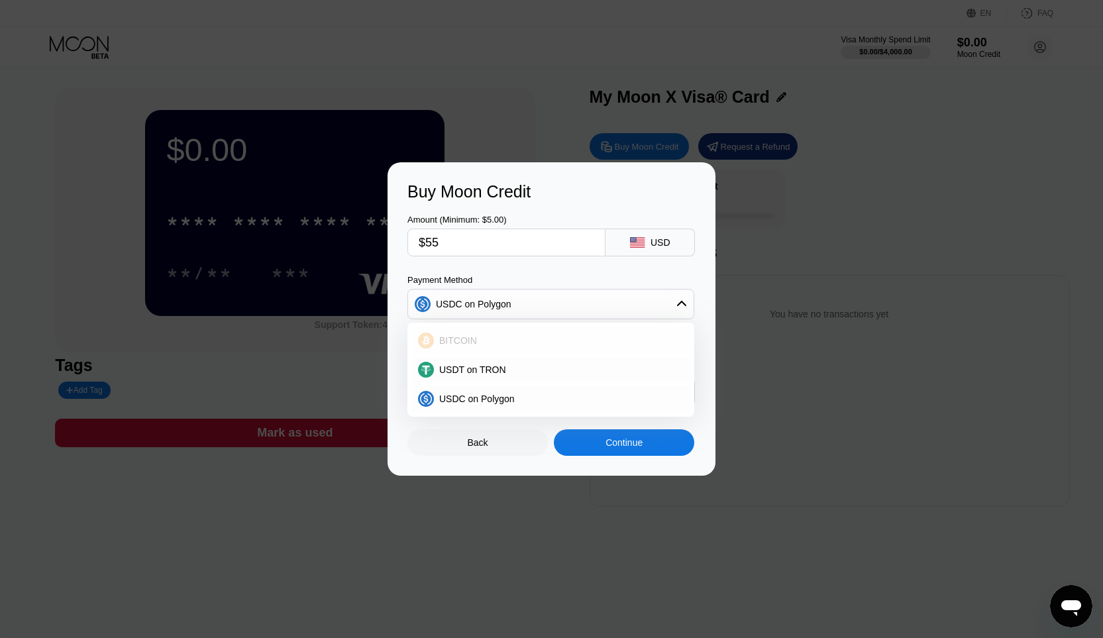
drag, startPoint x: 490, startPoint y: 342, endPoint x: 490, endPoint y: 328, distance: 13.9
click at [490, 342] on div "BITCOIN" at bounding box center [559, 340] width 250 height 11
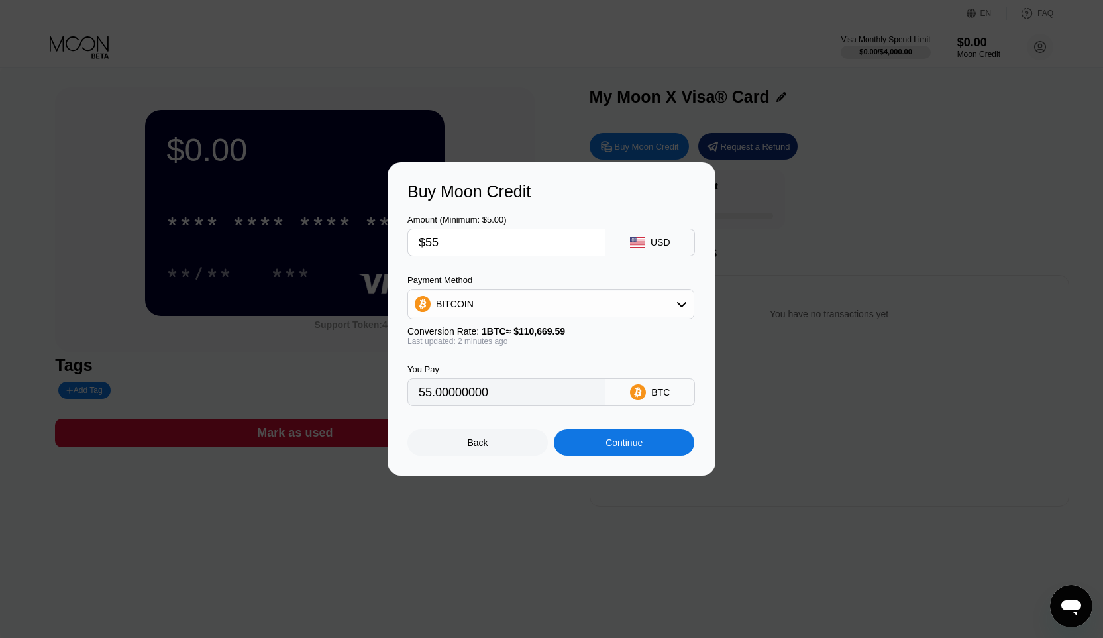
type input "0.00049698"
click at [490, 256] on div "Amount (Minimum: $5.00) $55 USD Payment Method BITCOIN Conversion Rate: 1 BTC ≈…" at bounding box center [552, 303] width 288 height 205
click at [490, 249] on input "$55" at bounding box center [507, 242] width 176 height 27
click at [488, 449] on div "Back" at bounding box center [478, 442] width 140 height 27
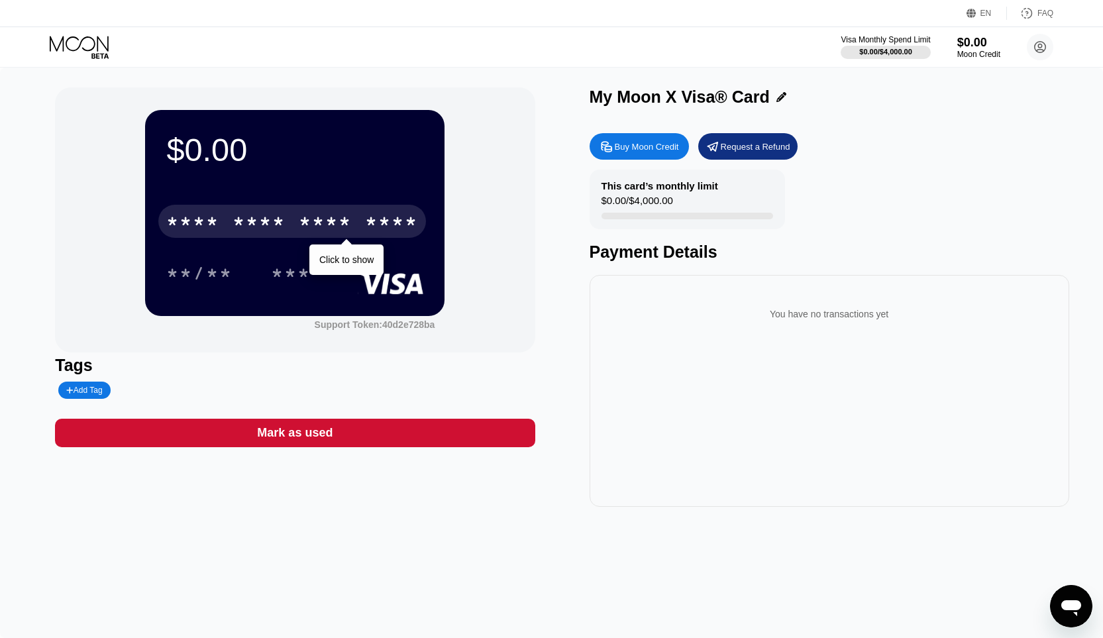
click at [282, 233] on div "* * * *" at bounding box center [259, 223] width 53 height 21
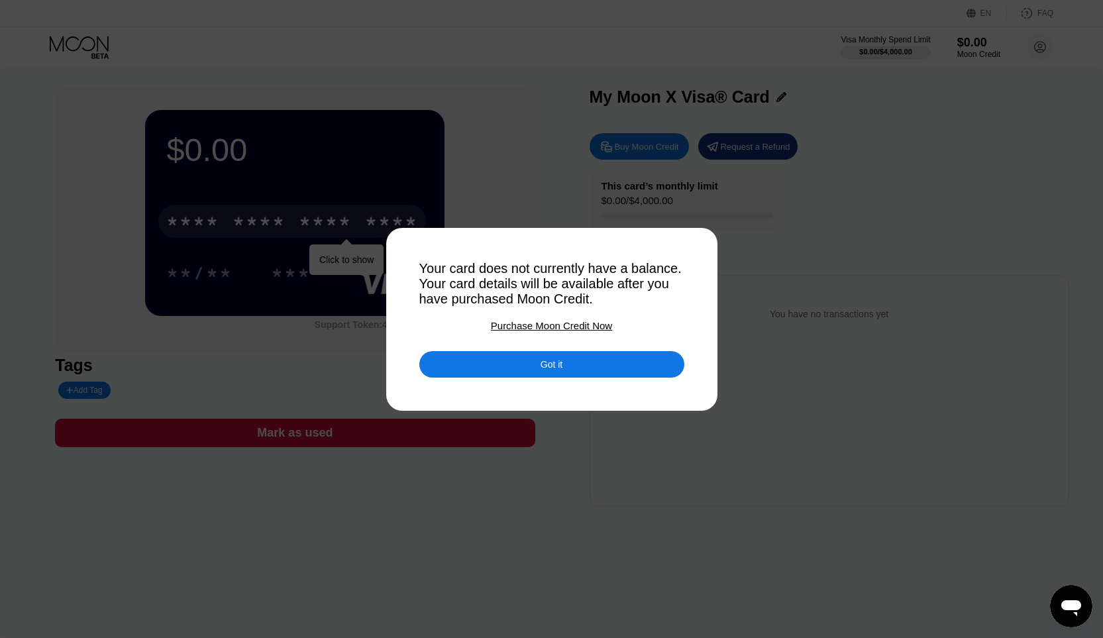
click at [551, 369] on div "Got it" at bounding box center [552, 365] width 22 height 12
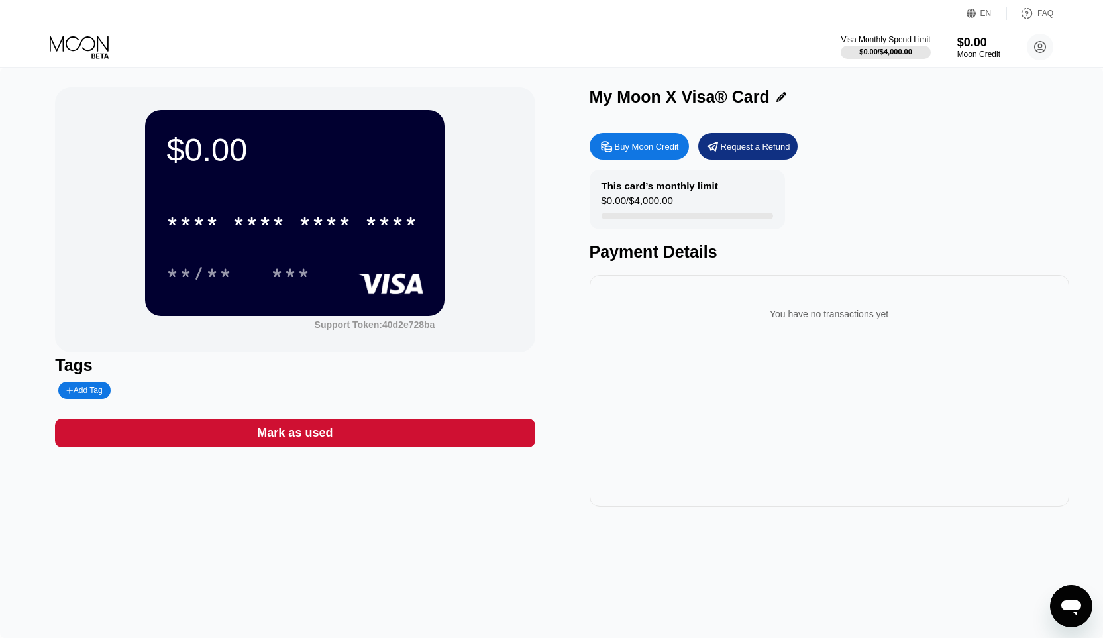
click at [612, 154] on icon at bounding box center [607, 147] width 14 height 14
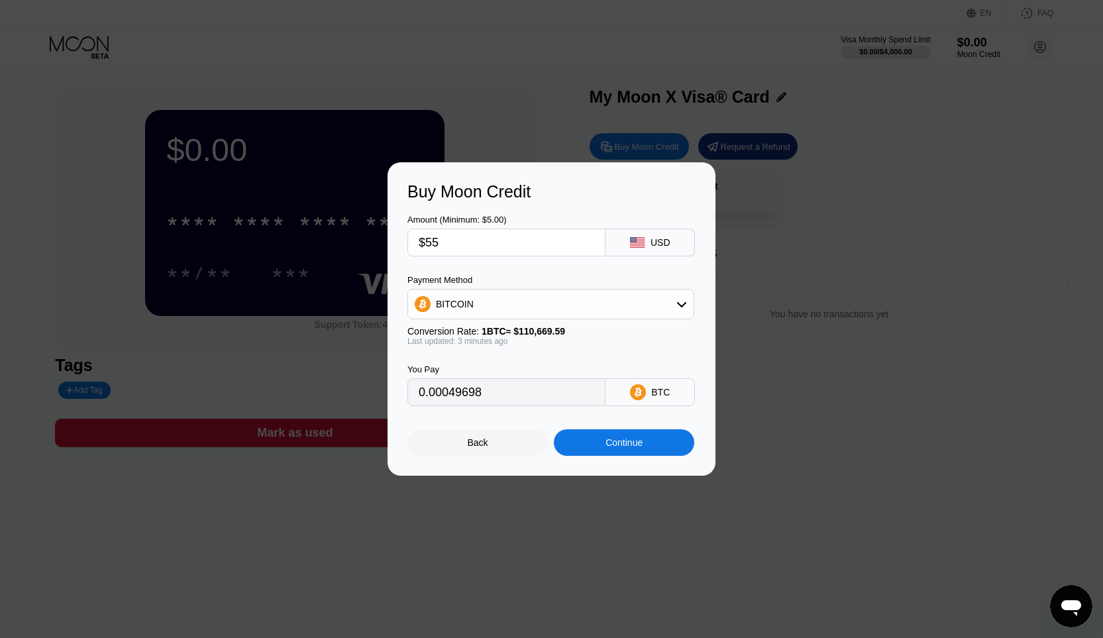
click at [504, 246] on input "$55" at bounding box center [507, 242] width 176 height 27
type input "$5"
type input "0.00004518"
type input "0"
click at [470, 456] on div "Back" at bounding box center [478, 442] width 140 height 27
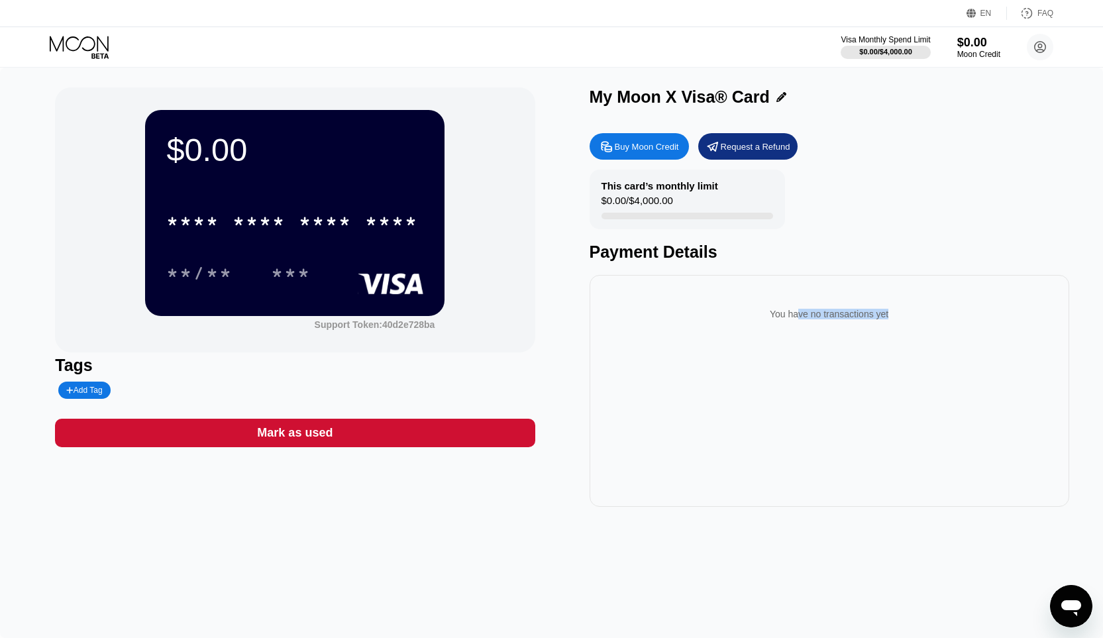
drag, startPoint x: 827, startPoint y: 319, endPoint x: 898, endPoint y: 320, distance: 70.9
click at [898, 320] on div "You have no transactions yet" at bounding box center [829, 314] width 459 height 37
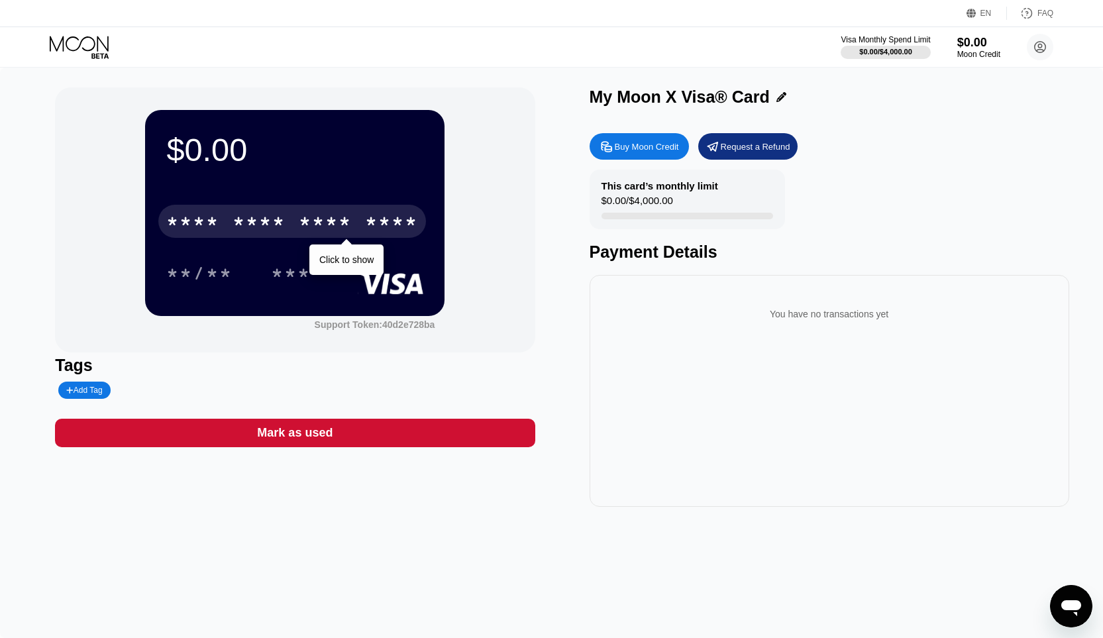
click at [273, 219] on div "* * * *" at bounding box center [259, 223] width 53 height 21
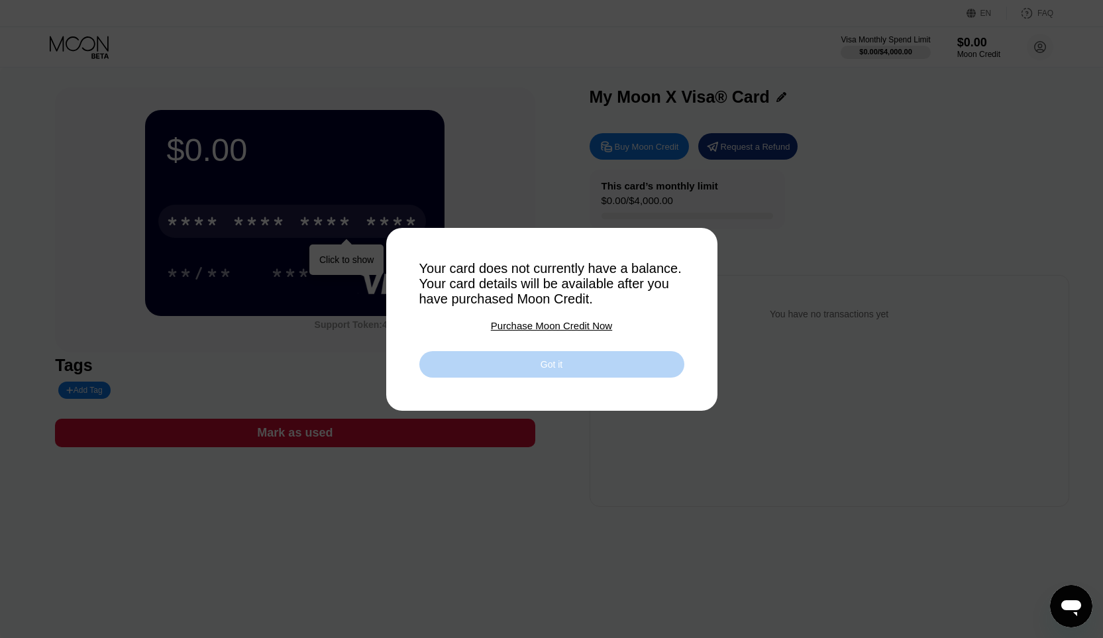
click at [545, 362] on div "Got it" at bounding box center [552, 365] width 22 height 12
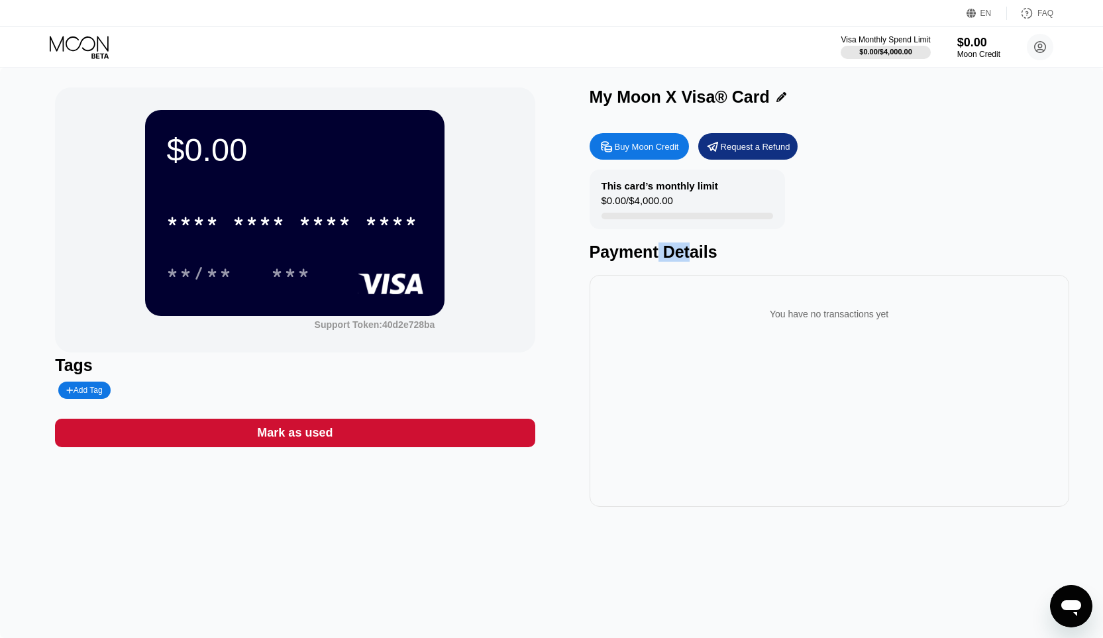
drag, startPoint x: 657, startPoint y: 255, endPoint x: 689, endPoint y: 259, distance: 32.1
click at [689, 259] on div "Payment Details" at bounding box center [830, 252] width 480 height 19
click at [795, 256] on div "Payment Details" at bounding box center [830, 252] width 480 height 19
